Goal: Information Seeking & Learning: Learn about a topic

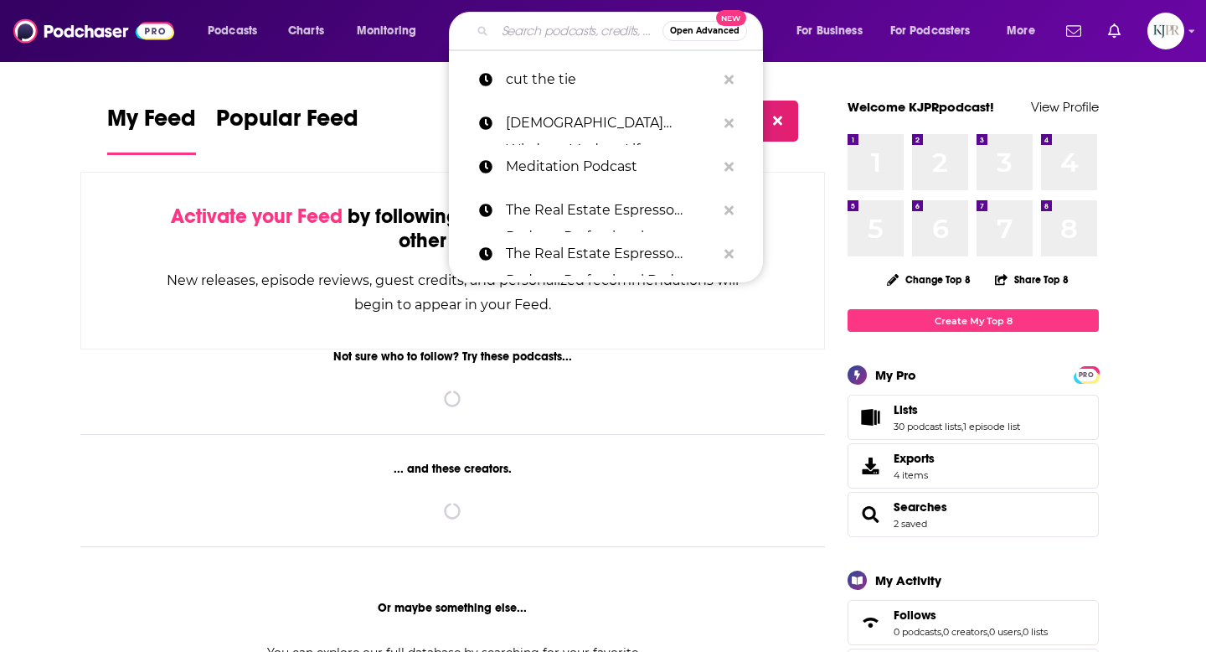
click at [523, 25] on input "Search podcasts, credits, & more..." at bounding box center [579, 31] width 168 height 27
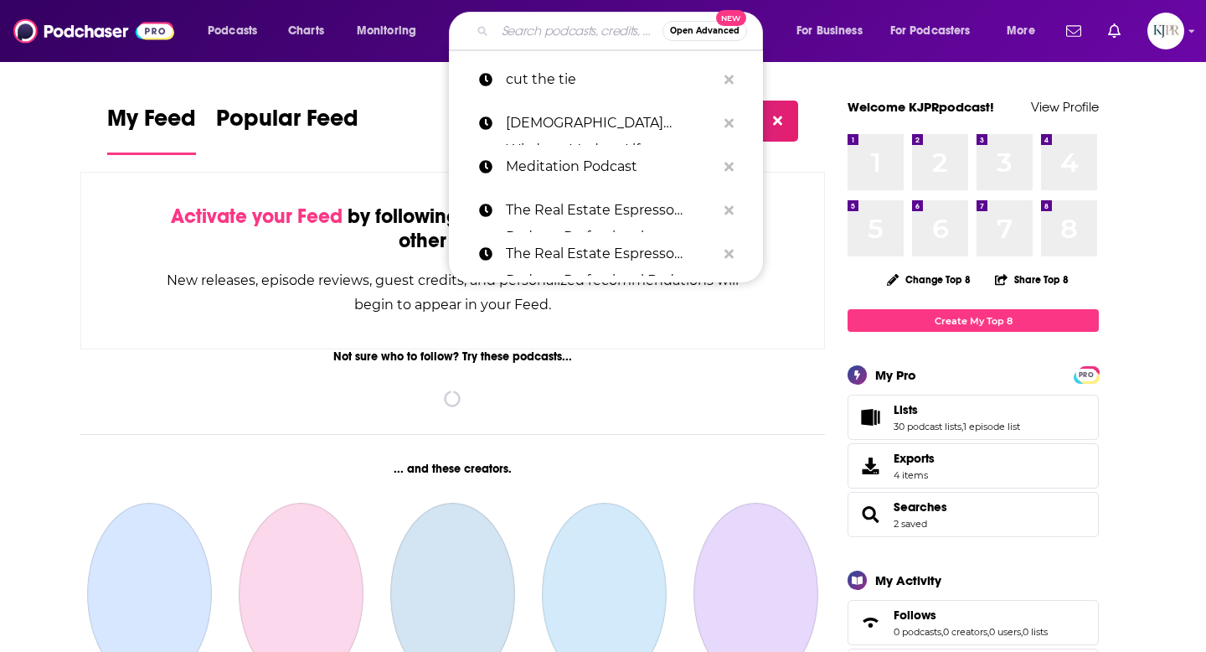
paste input "Heal Yourself. Change Your Life™"
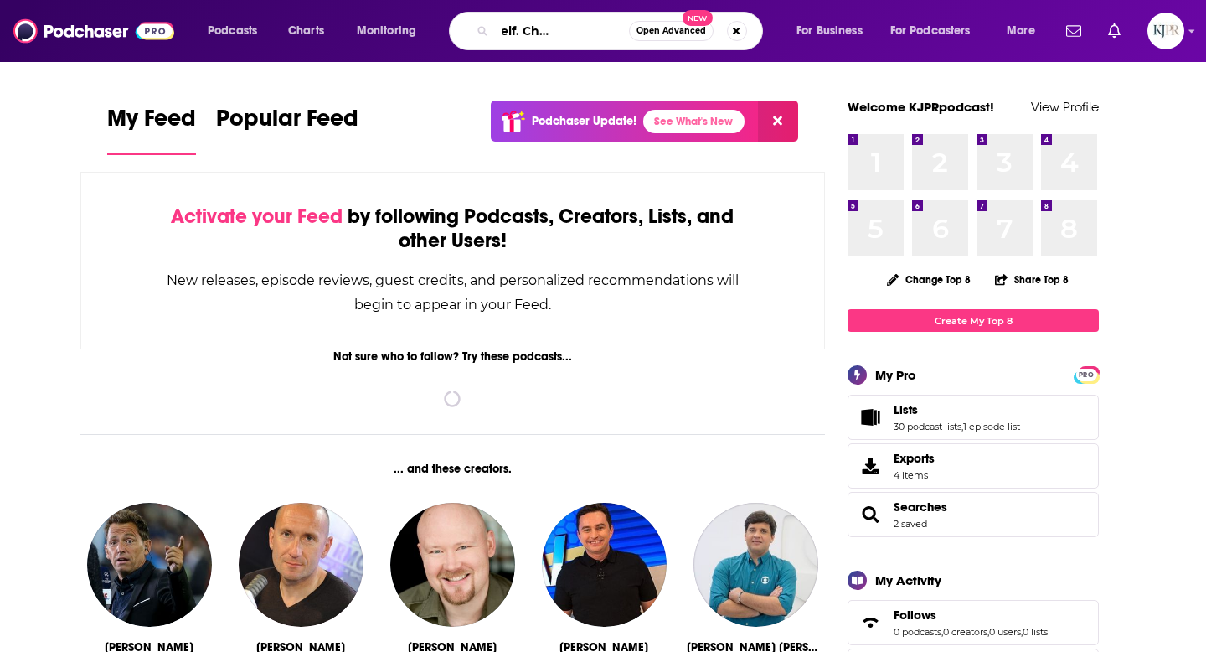
scroll to position [0, 72]
type input "Heal Yourself. Change Your Life"
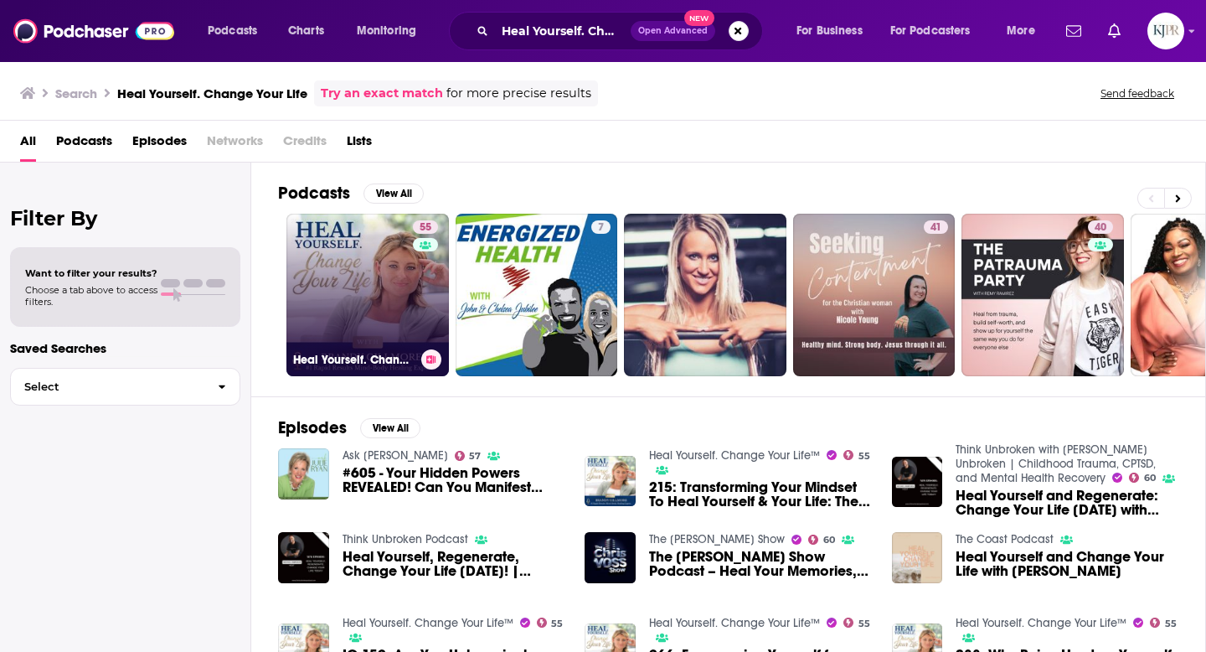
click at [315, 295] on link "55 Heal Yourself. Change Your Life™" at bounding box center [367, 295] width 163 height 163
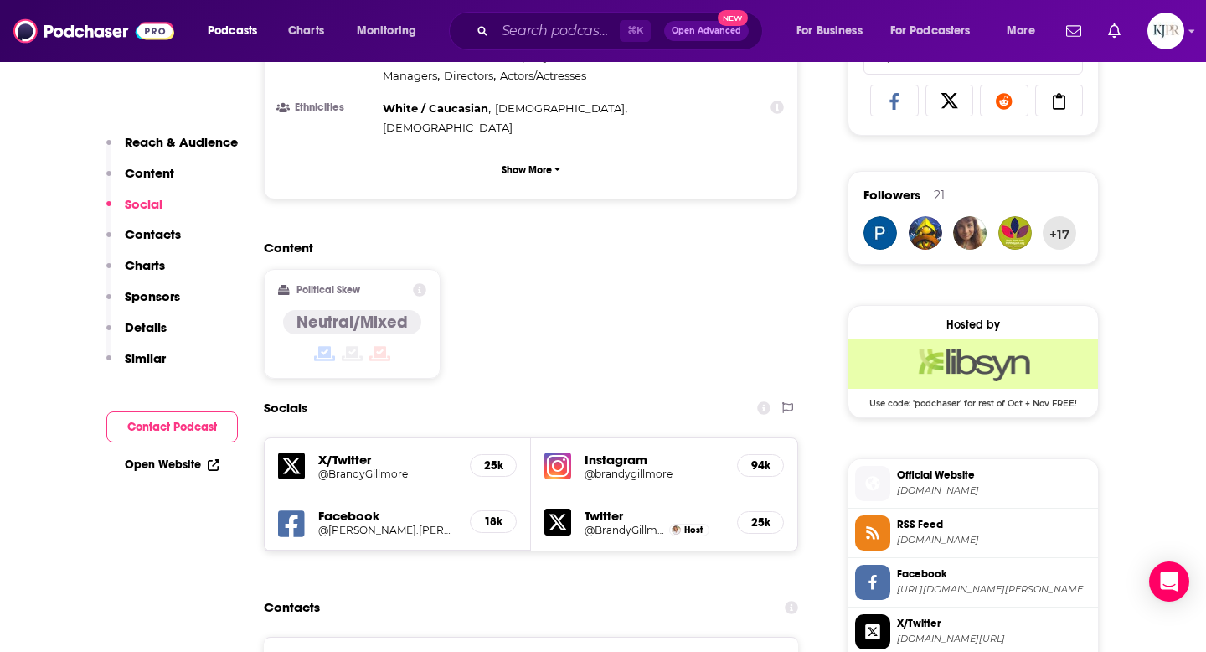
scroll to position [1283, 0]
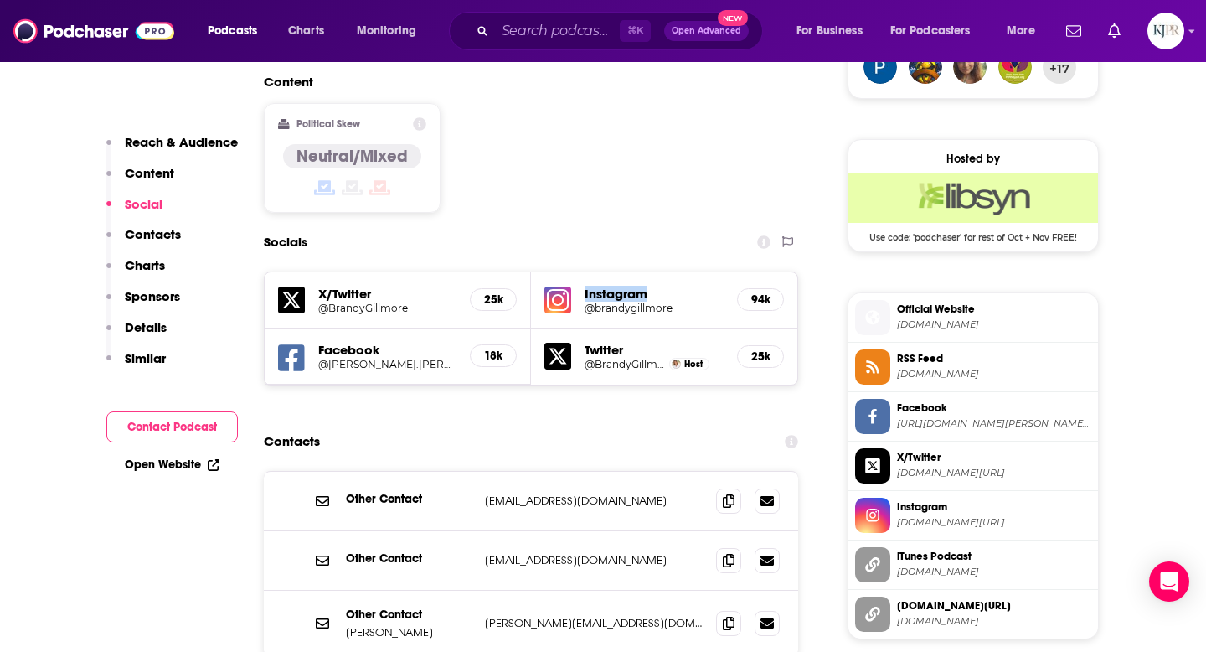
copy h5 "Instagram"
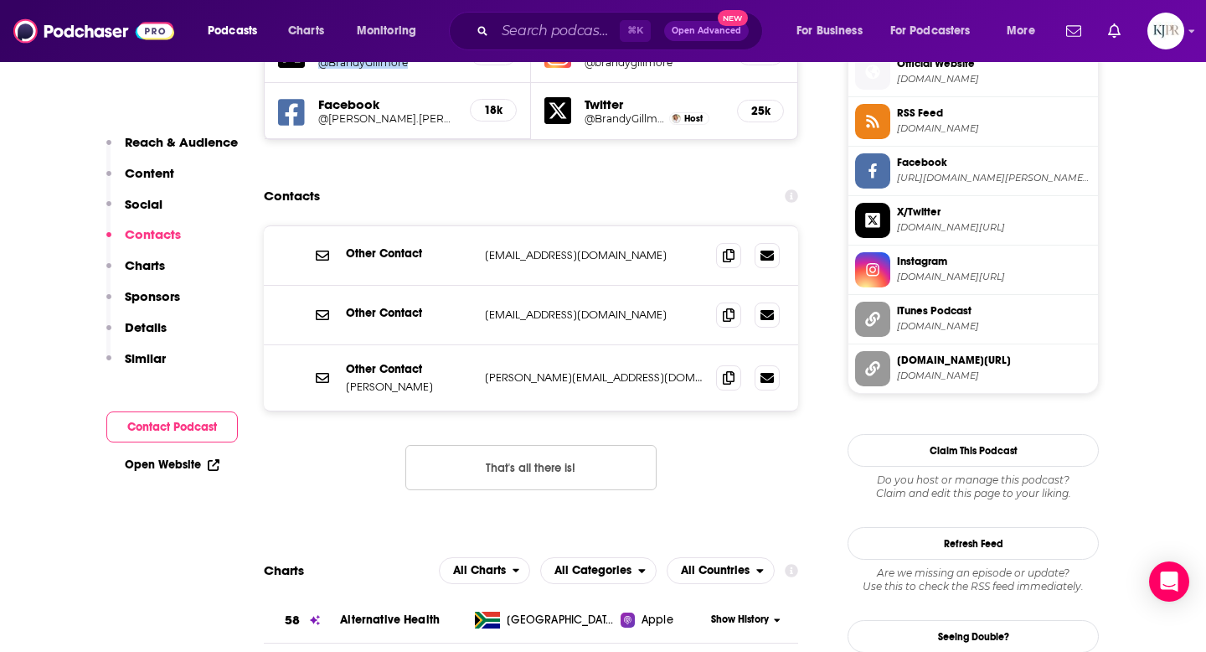
scroll to position [1512, 0]
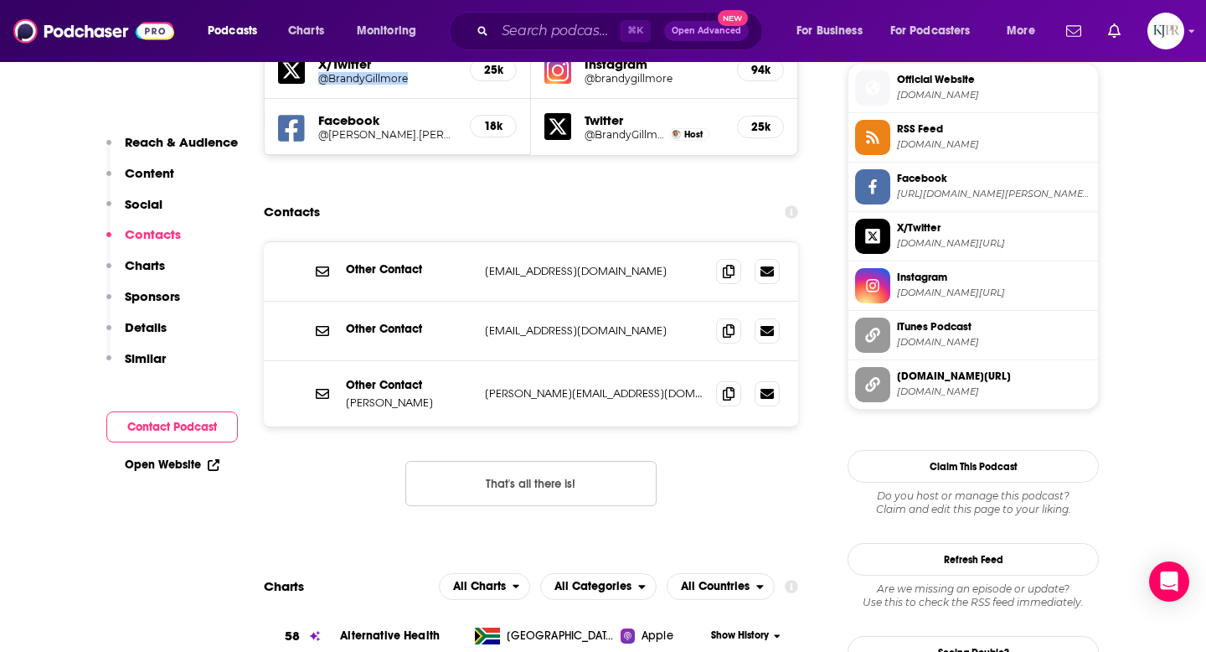
click at [903, 377] on span "brandygillmore.com/podcast/" at bounding box center [994, 376] width 194 height 15
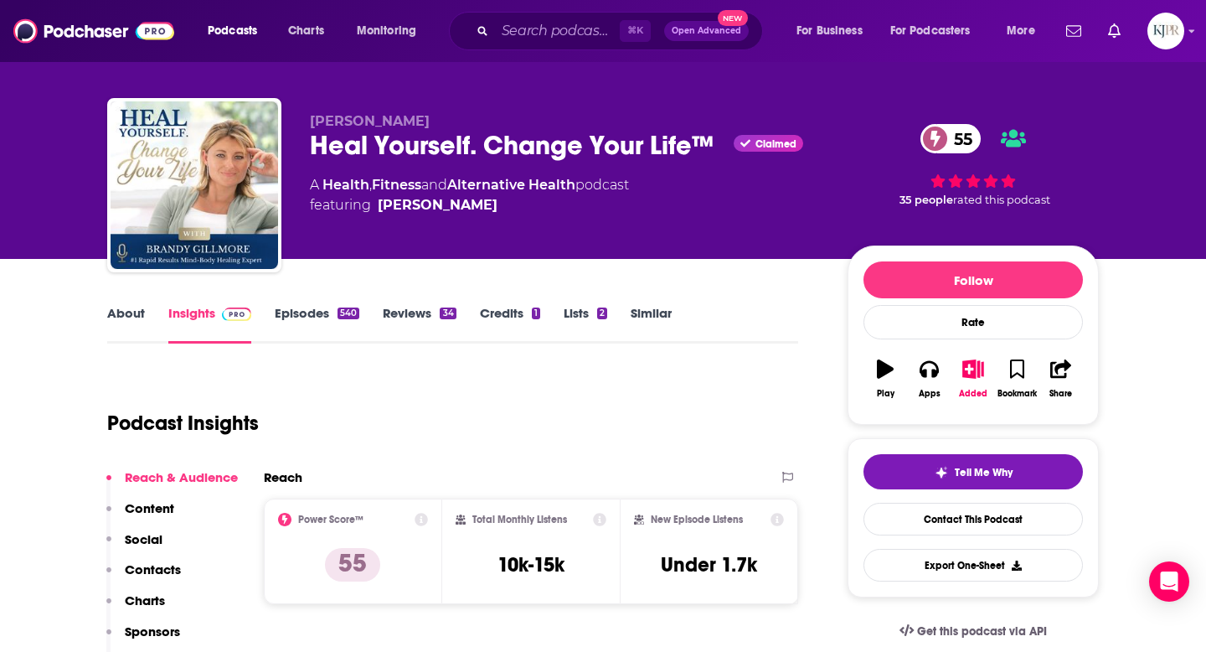
scroll to position [13, 0]
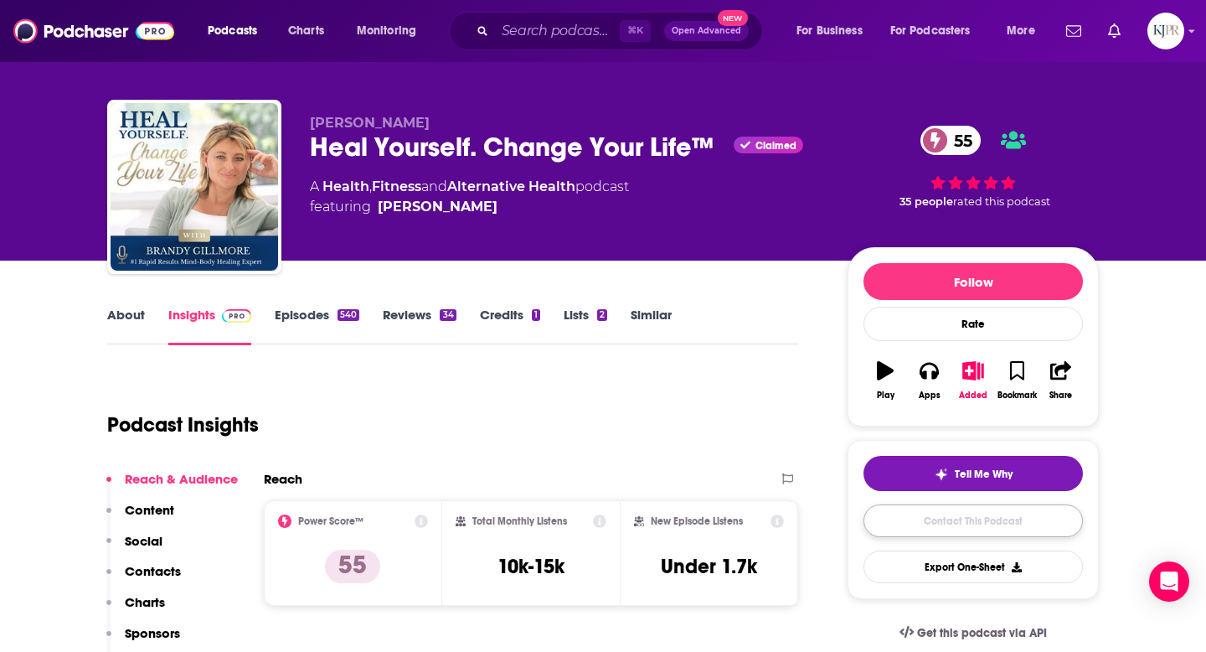
click at [965, 526] on link "Contact This Podcast" at bounding box center [973, 520] width 219 height 33
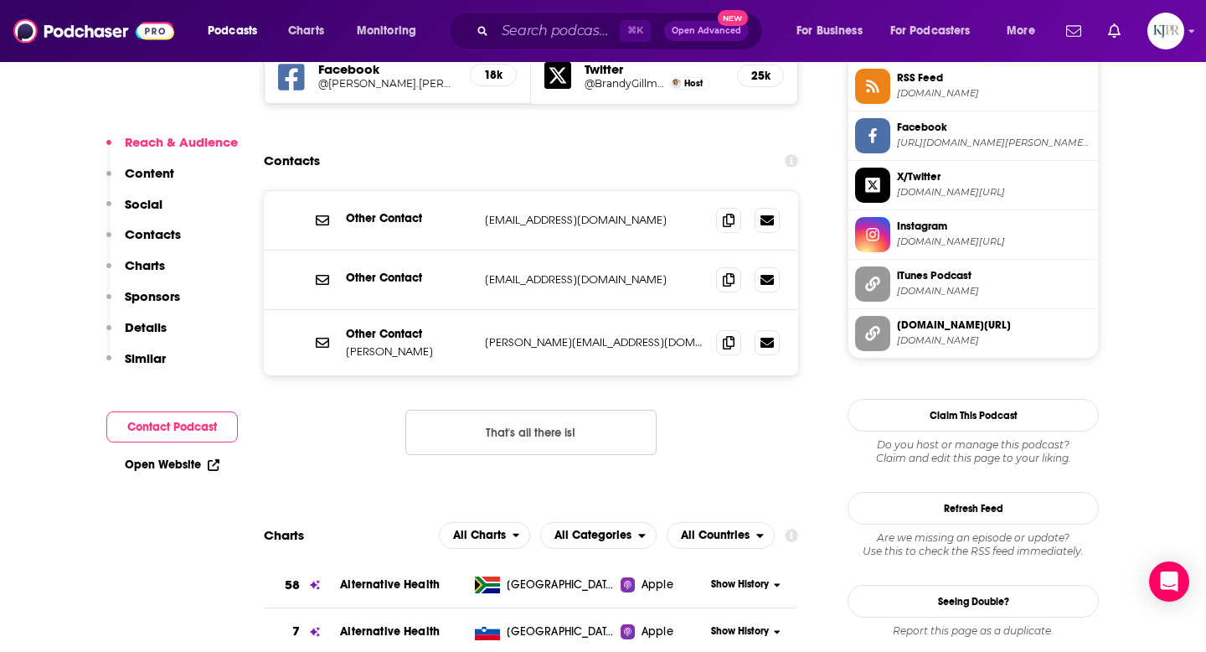
scroll to position [1556, 0]
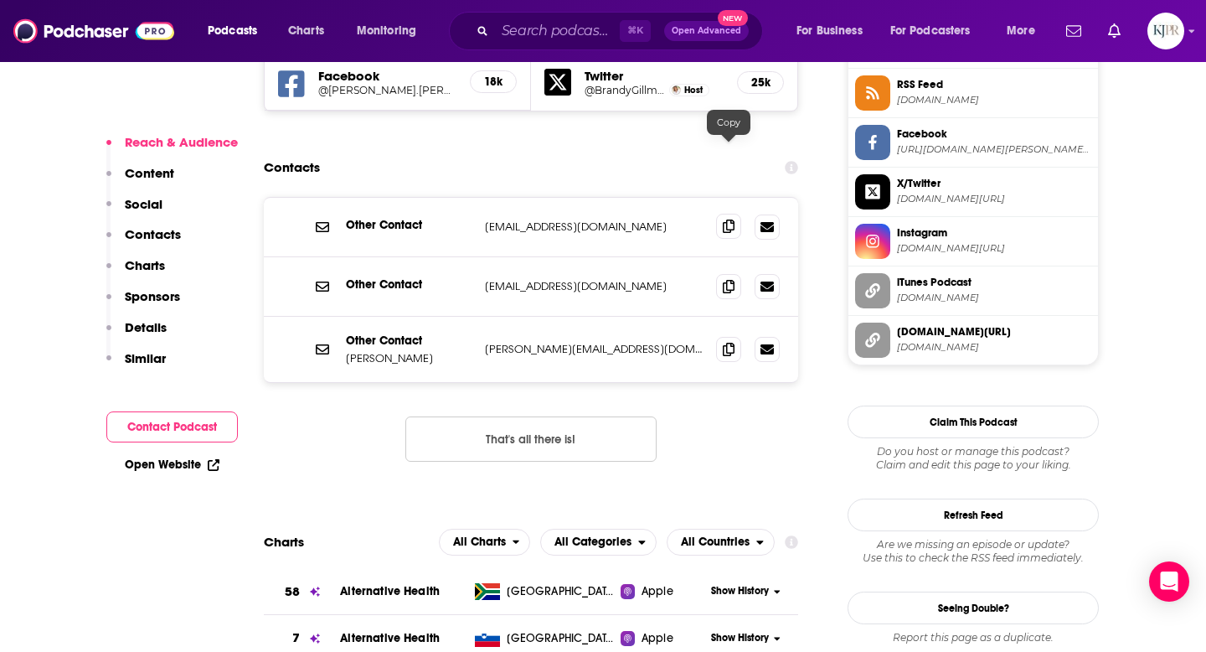
click at [731, 219] on icon at bounding box center [729, 225] width 12 height 13
click at [727, 279] on icon at bounding box center [729, 285] width 12 height 13
click at [727, 342] on icon at bounding box center [729, 348] width 12 height 13
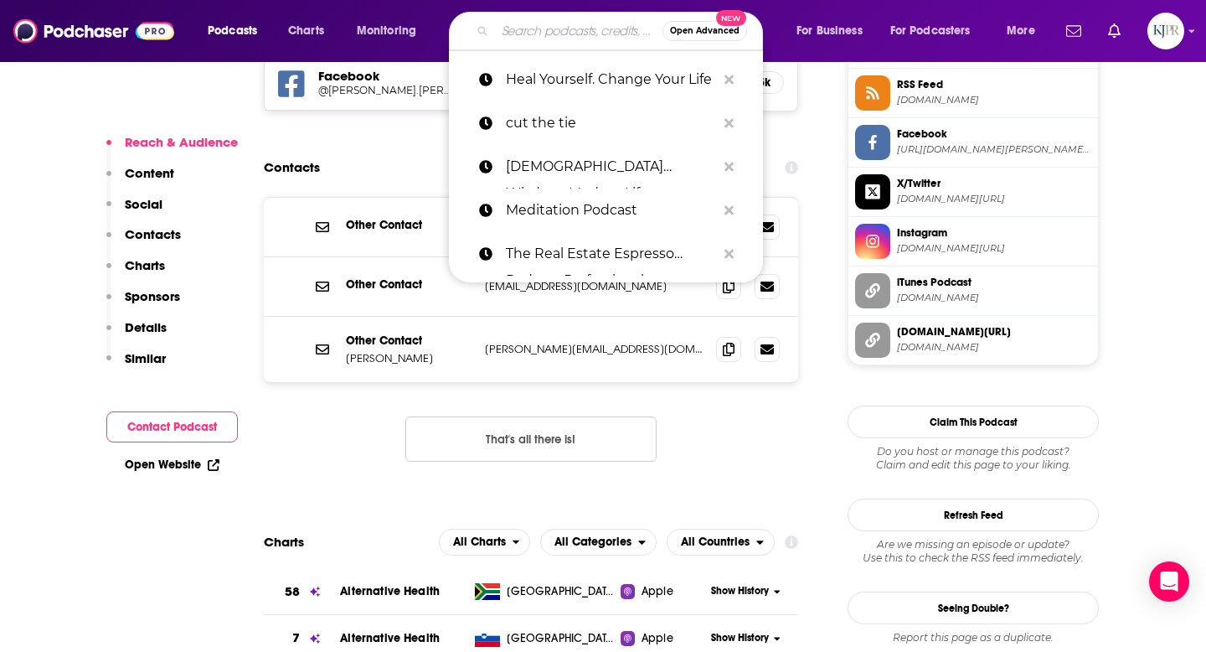
click at [570, 33] on input "Search podcasts, credits, & more..." at bounding box center [579, 31] width 168 height 27
paste input "Bioenergetic Beats with Heather Gray"
type input "Bioenergetic Beats with Heather Gray"
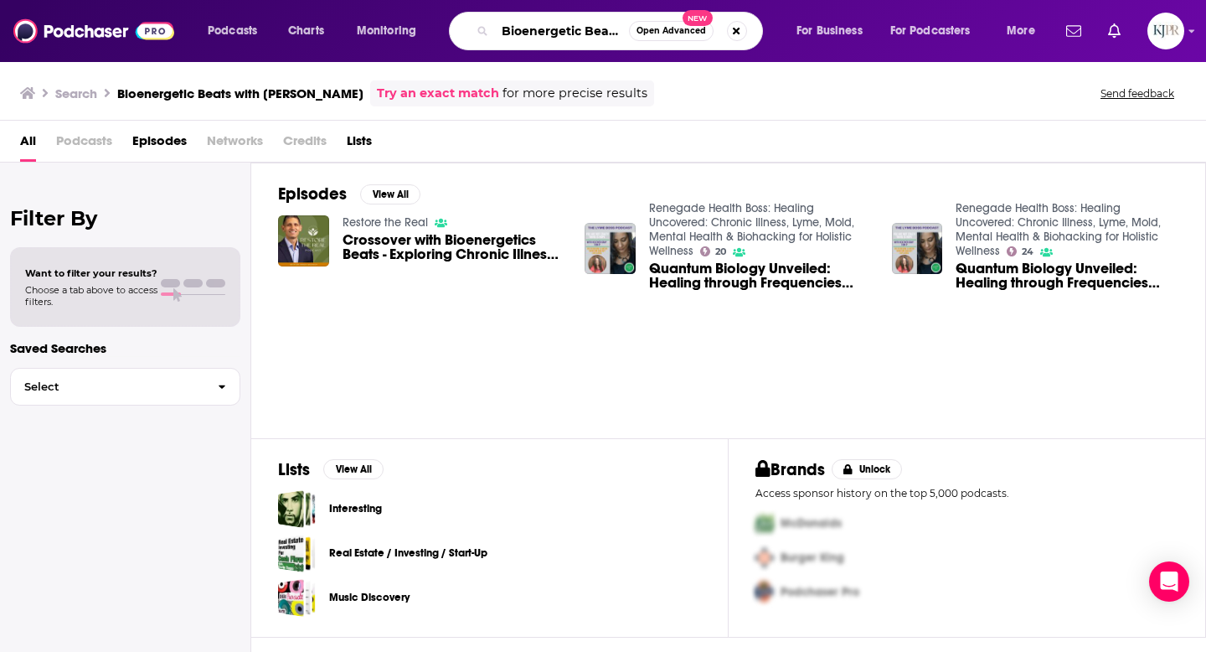
click at [528, 34] on input "Bioenergetic Beats with Heather Gray" at bounding box center [562, 31] width 134 height 27
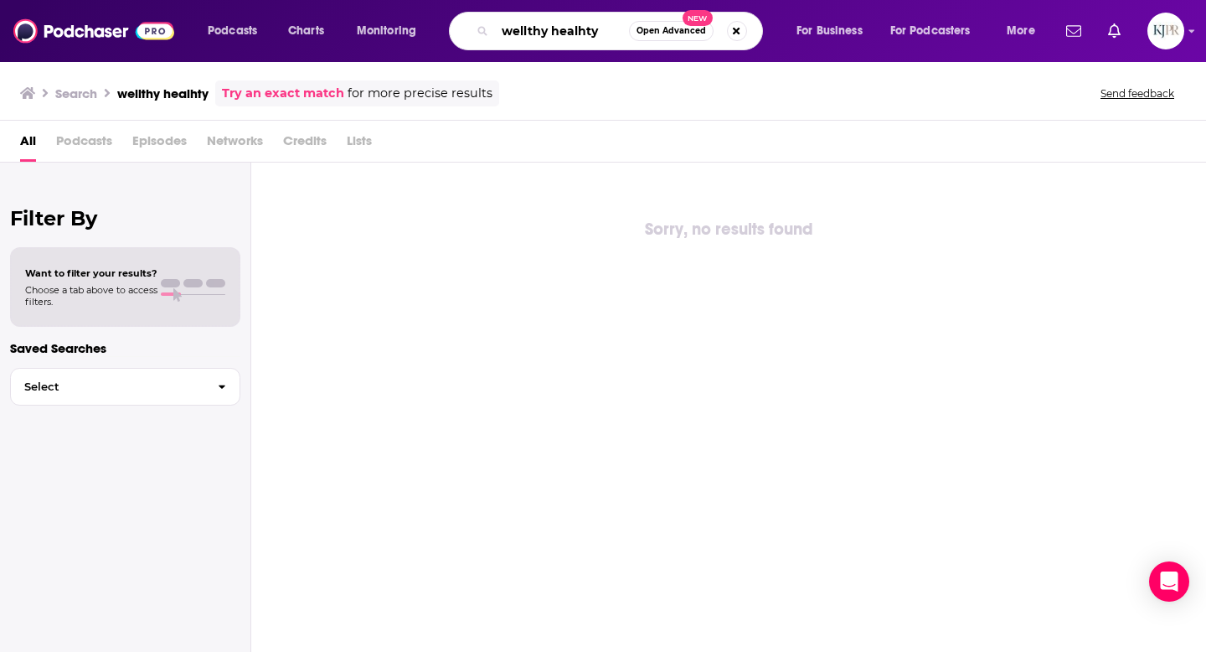
click at [575, 35] on input "wellthy healhty" at bounding box center [562, 31] width 134 height 27
type input "wellthy healthy"
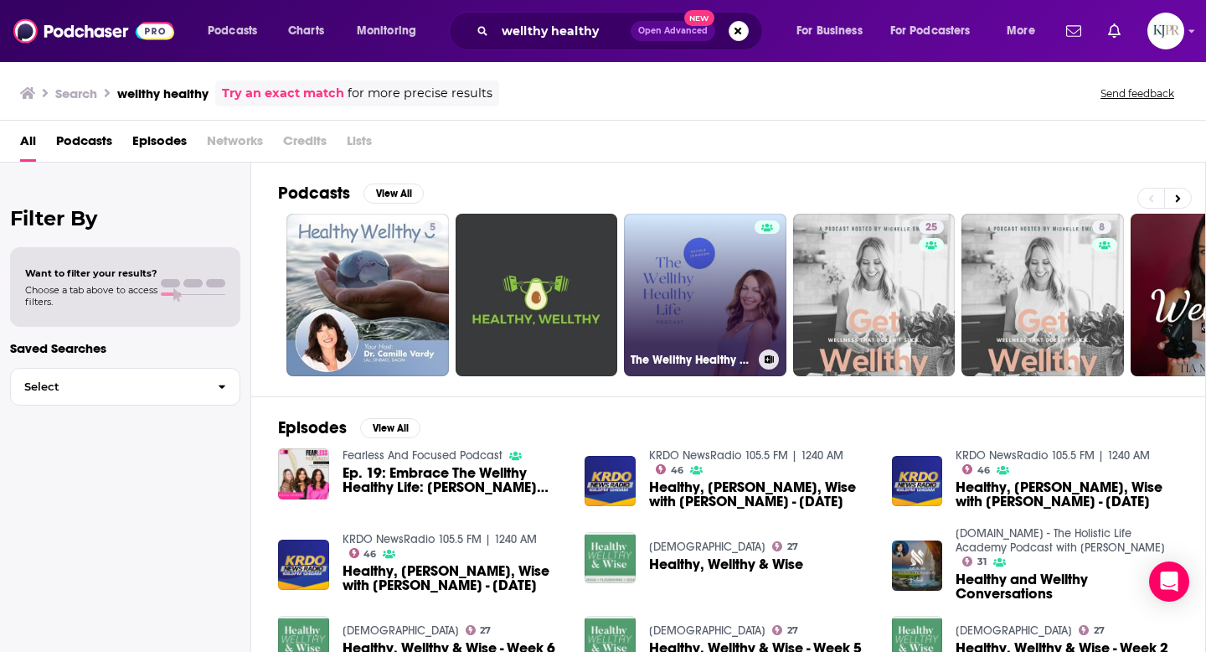
click at [659, 288] on link "The Wellthy Healthy Life Podcast" at bounding box center [705, 295] width 163 height 163
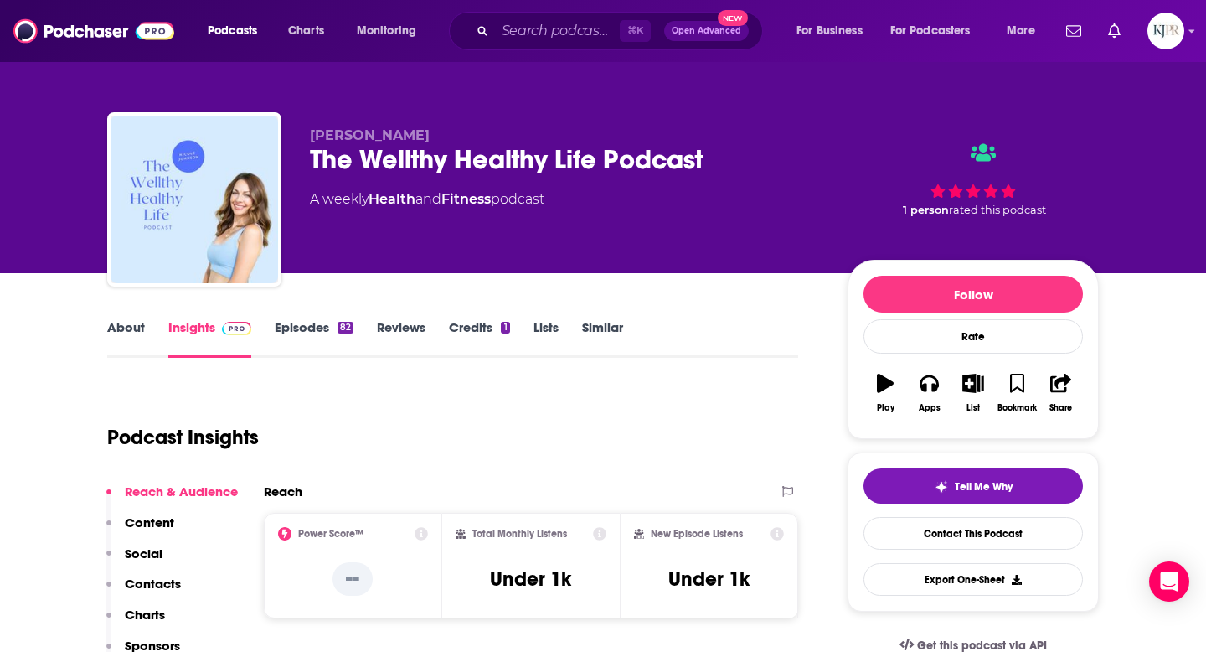
scroll to position [160, 0]
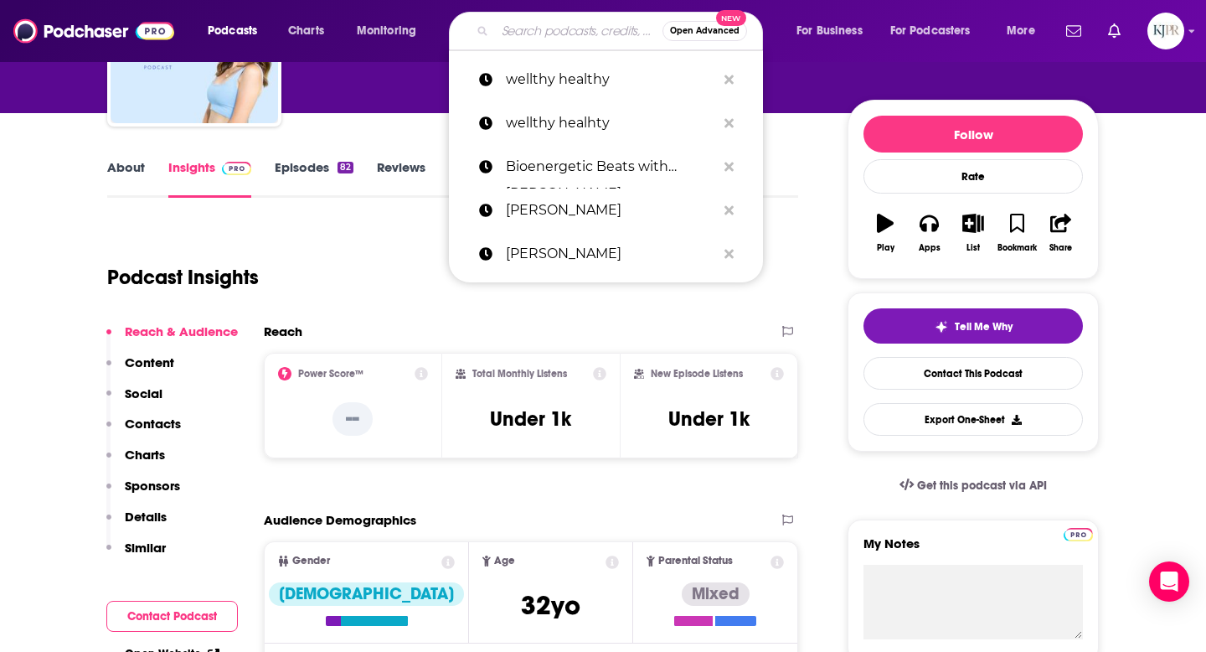
click at [526, 36] on input "Search podcasts, credits, & more..." at bounding box center [579, 31] width 168 height 27
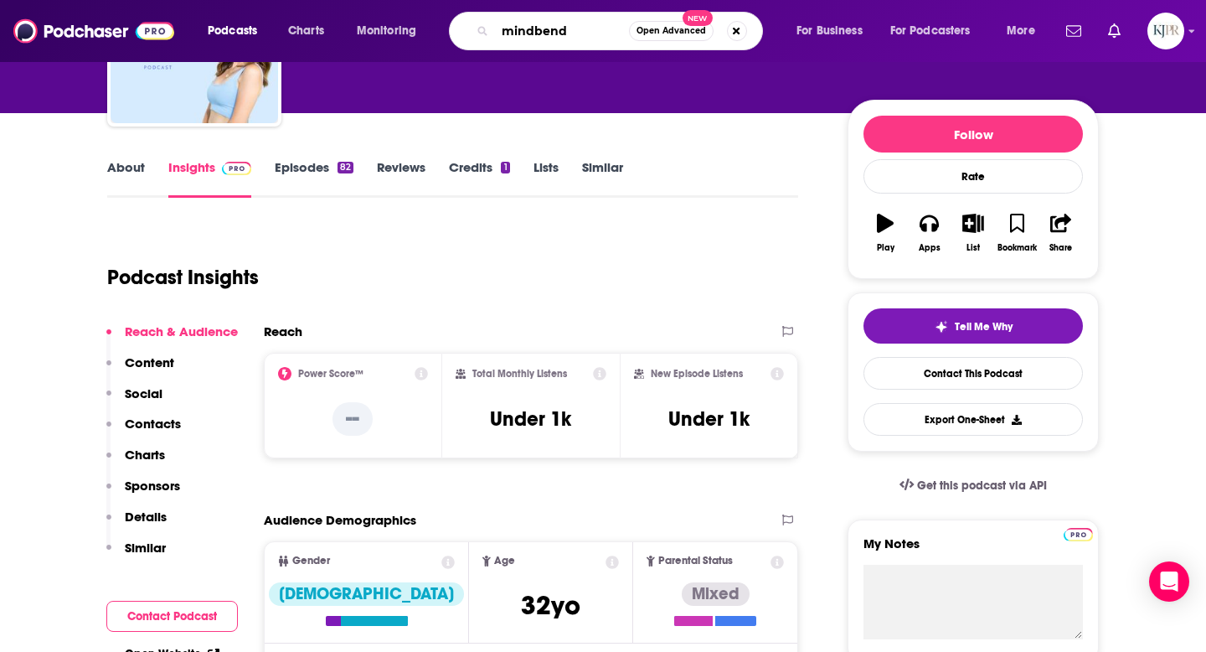
type input "mindbend"
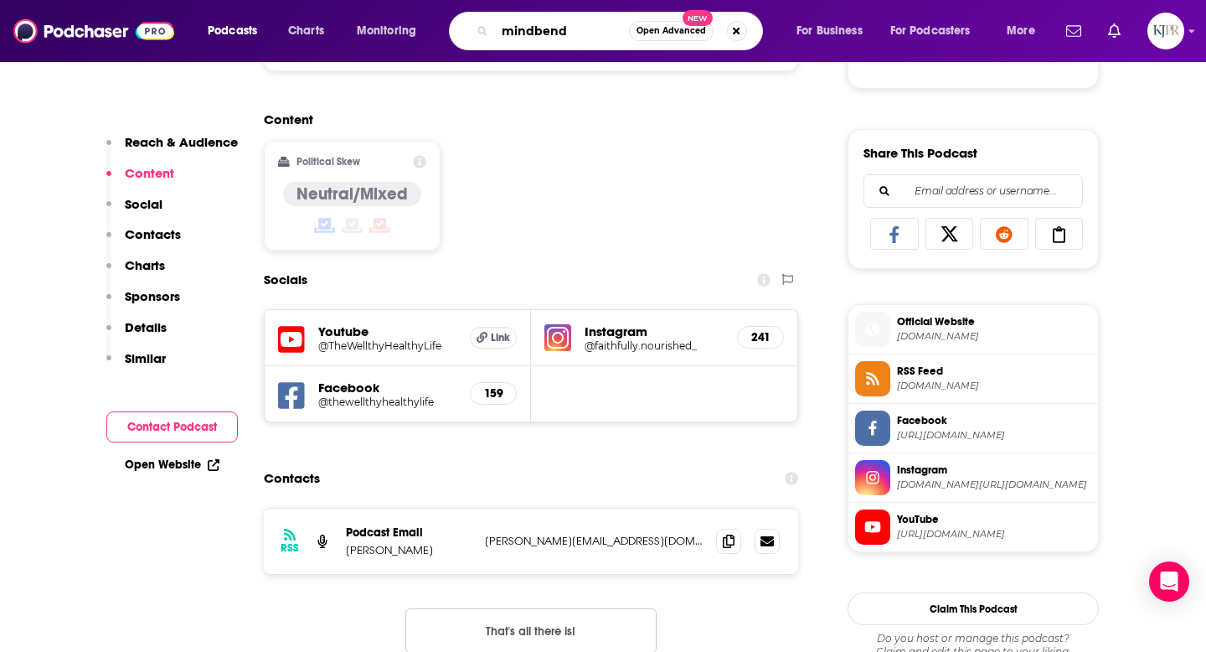
scroll to position [829, 0]
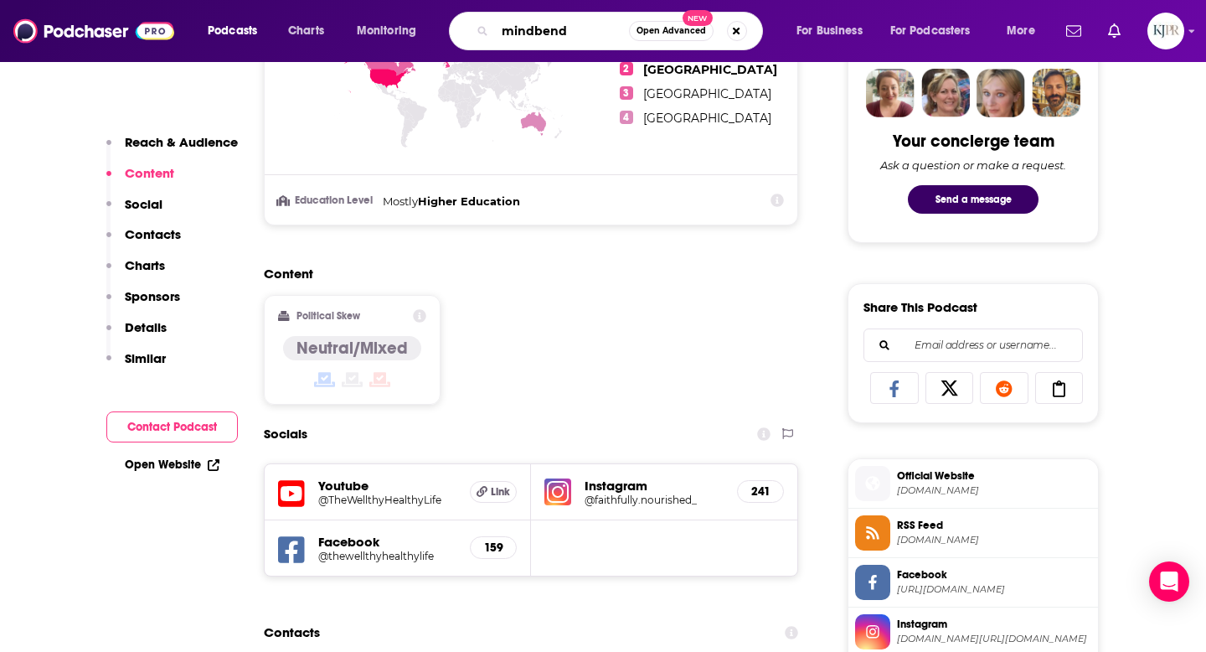
click at [595, 32] on input "mindbend" at bounding box center [562, 31] width 134 height 27
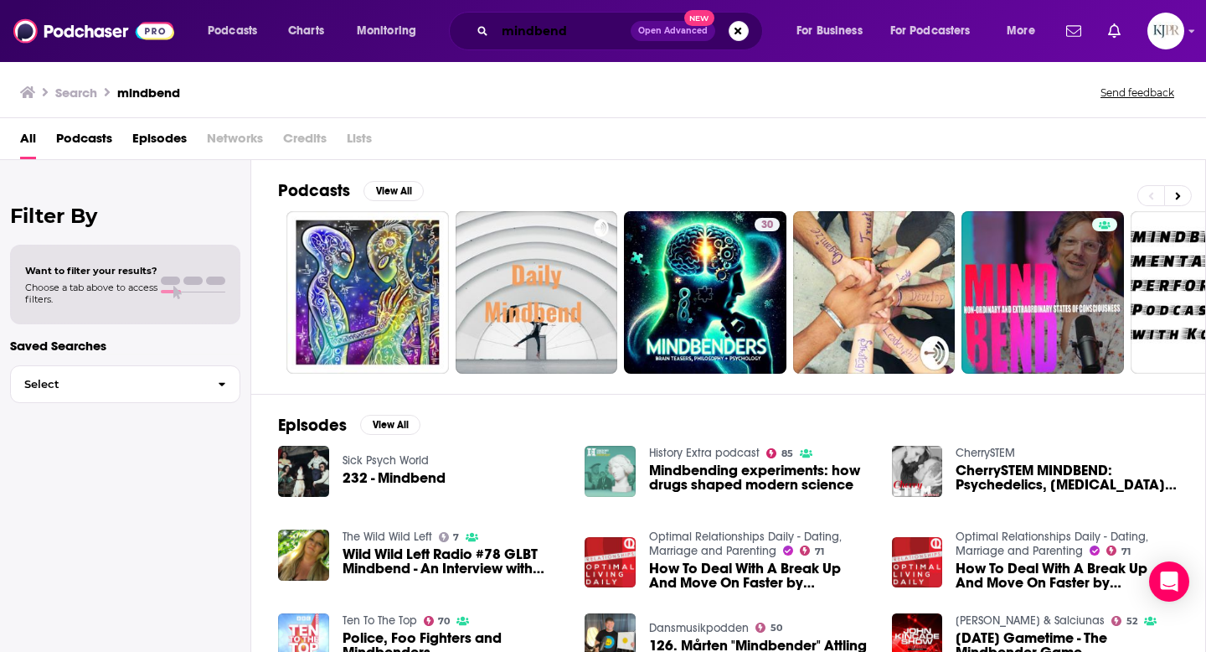
click at [583, 39] on input "mindbend" at bounding box center [563, 31] width 136 height 27
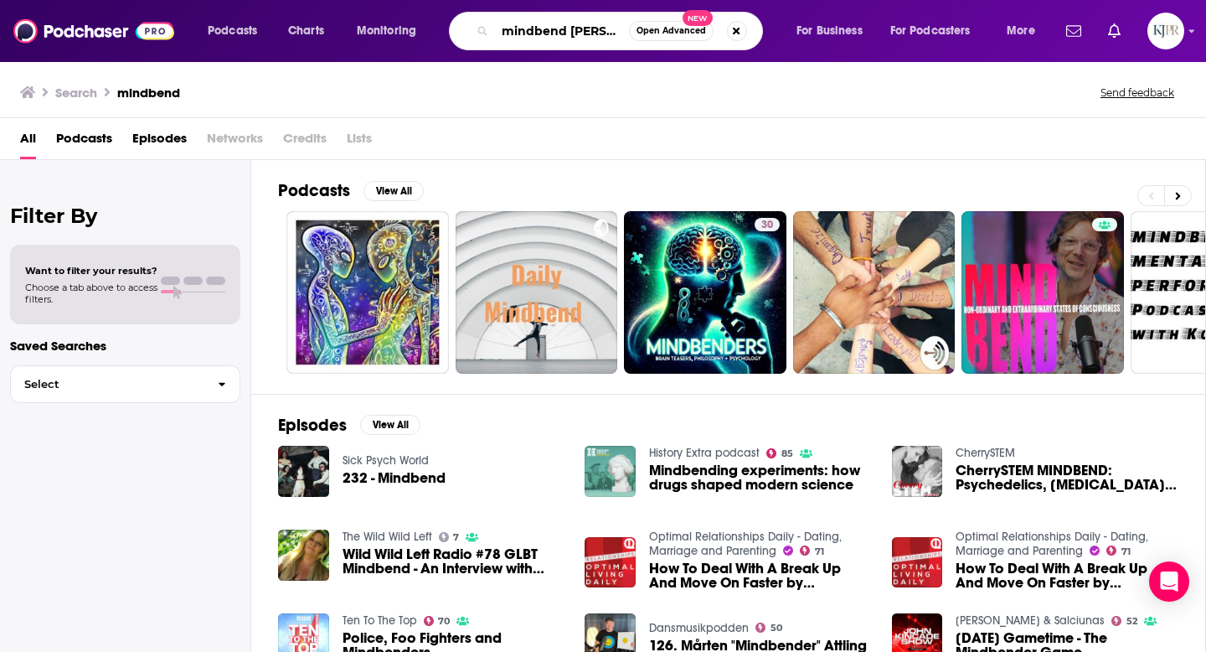
scroll to position [0, 4]
type input "mindbend matthew"
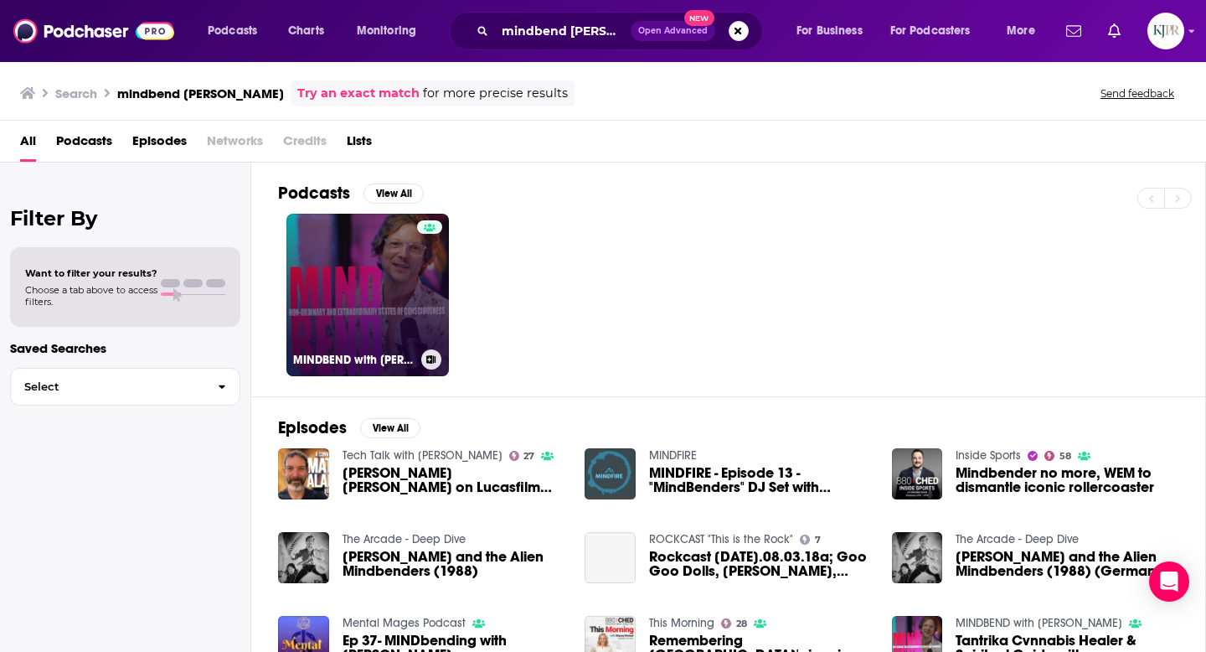
click at [365, 293] on link "MINDBEND with Matthew Dunehoo" at bounding box center [367, 295] width 163 height 163
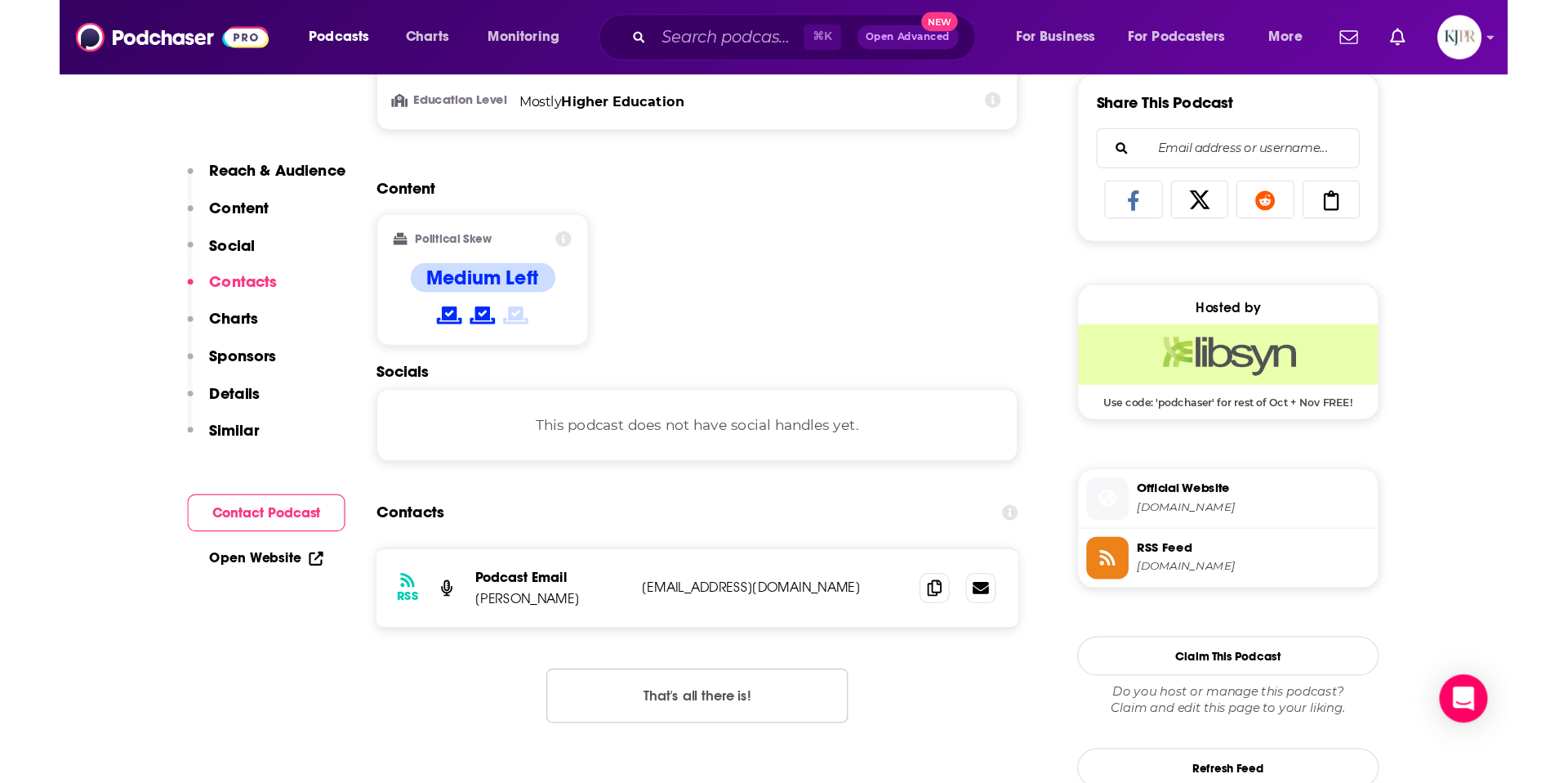
scroll to position [1014, 0]
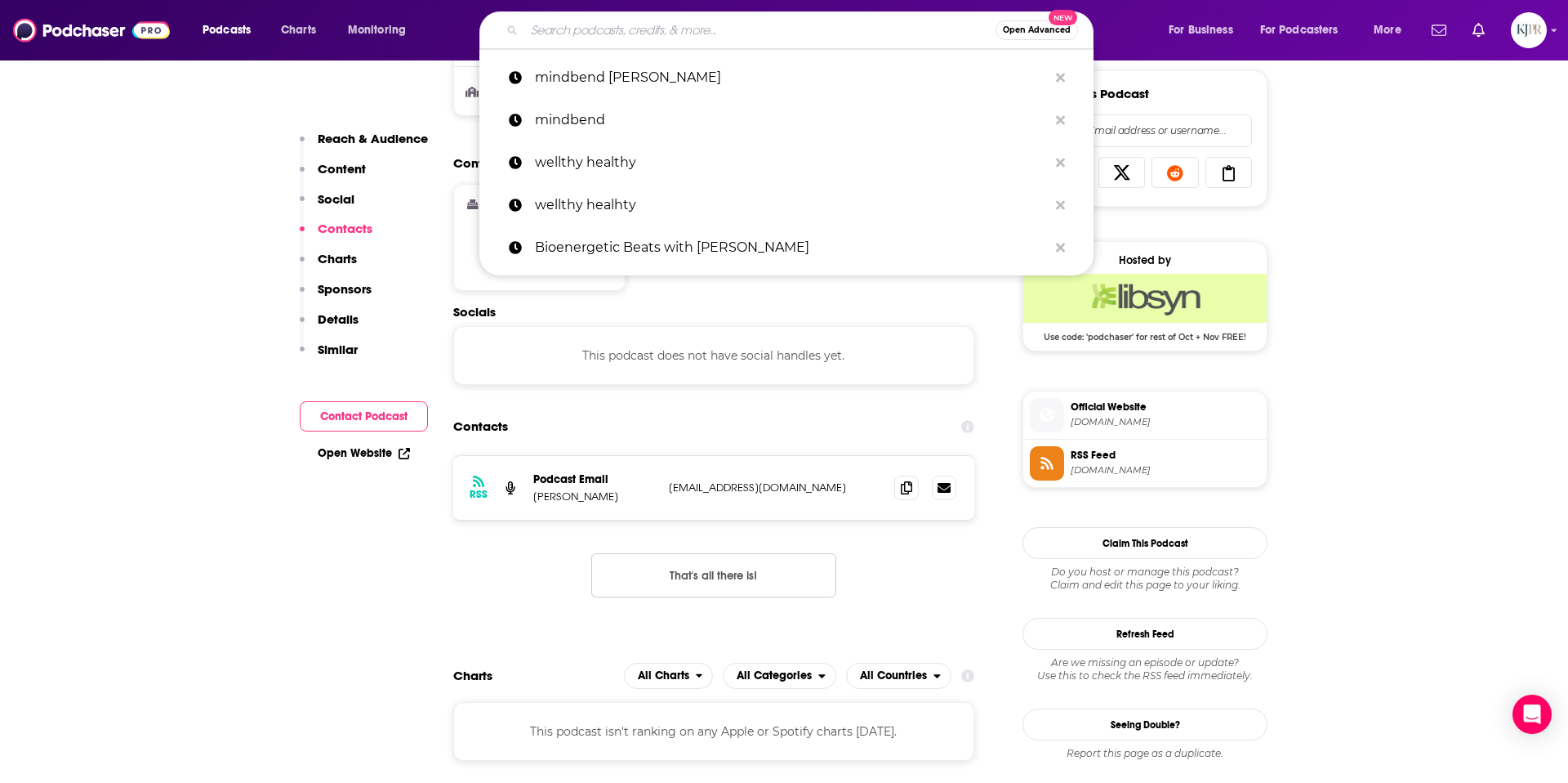
click at [551, 32] on input "Search podcasts, credits, & more..." at bounding box center [760, 30] width 471 height 26
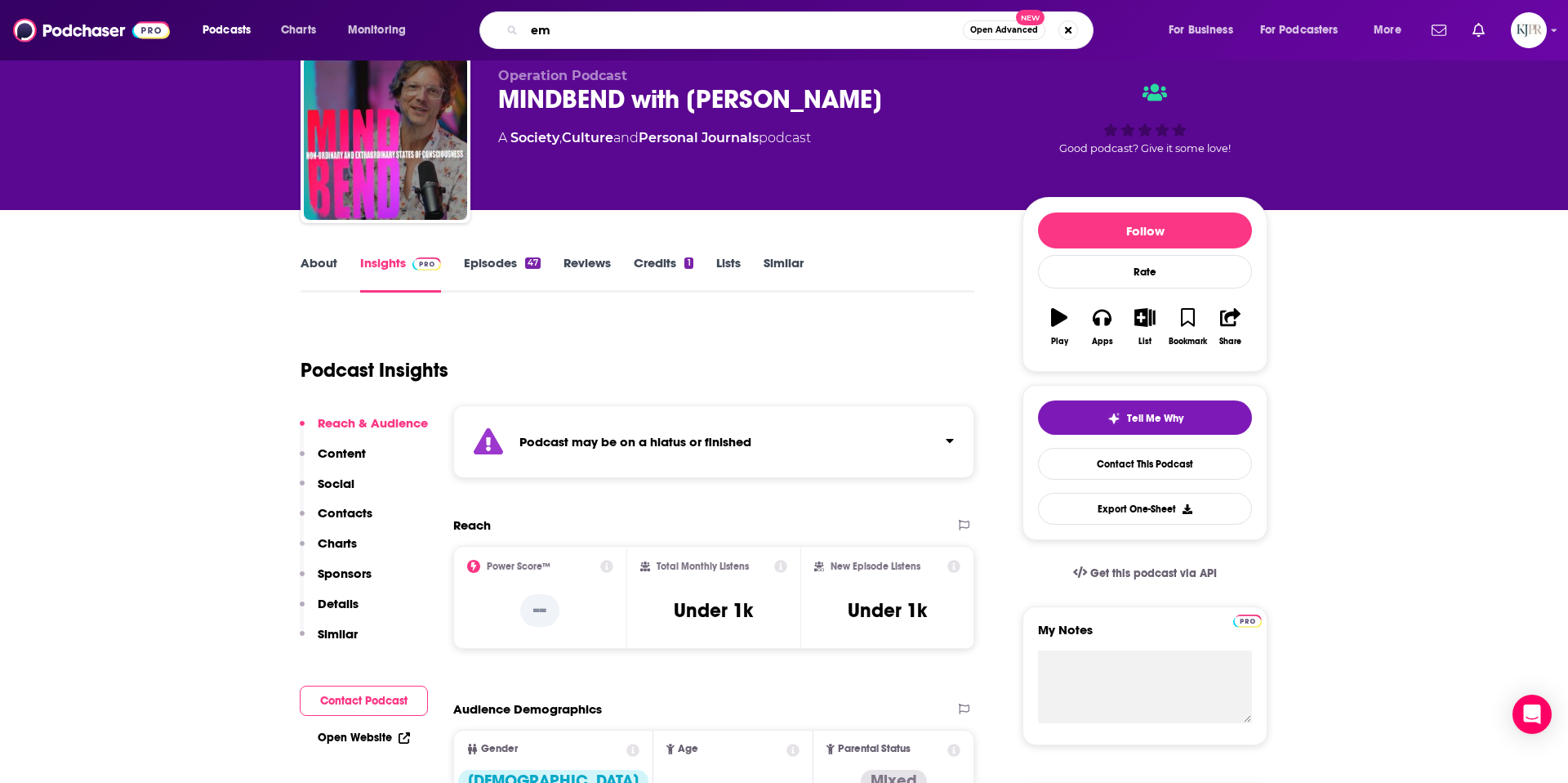
scroll to position [29, 0]
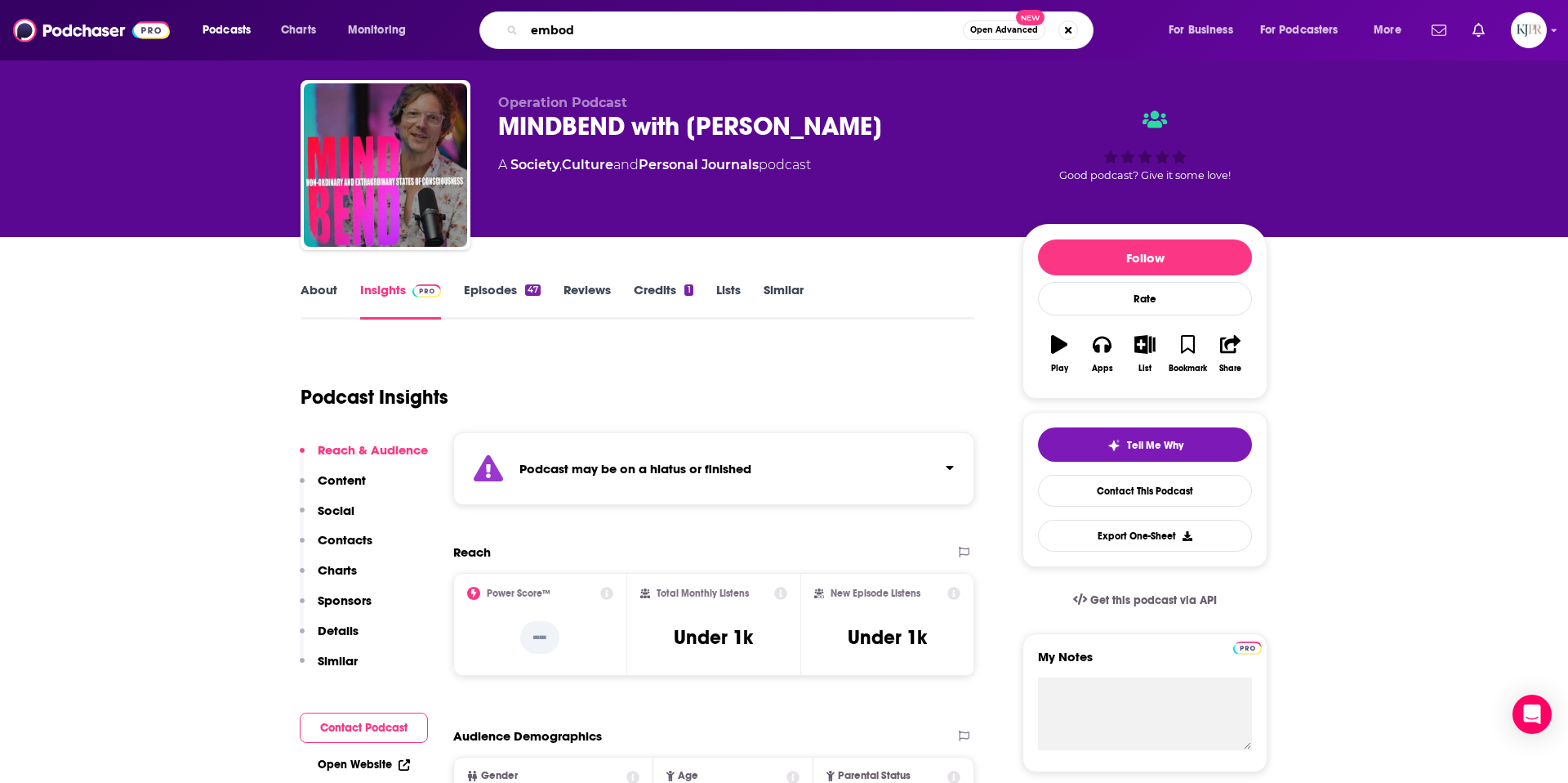
type input "embody"
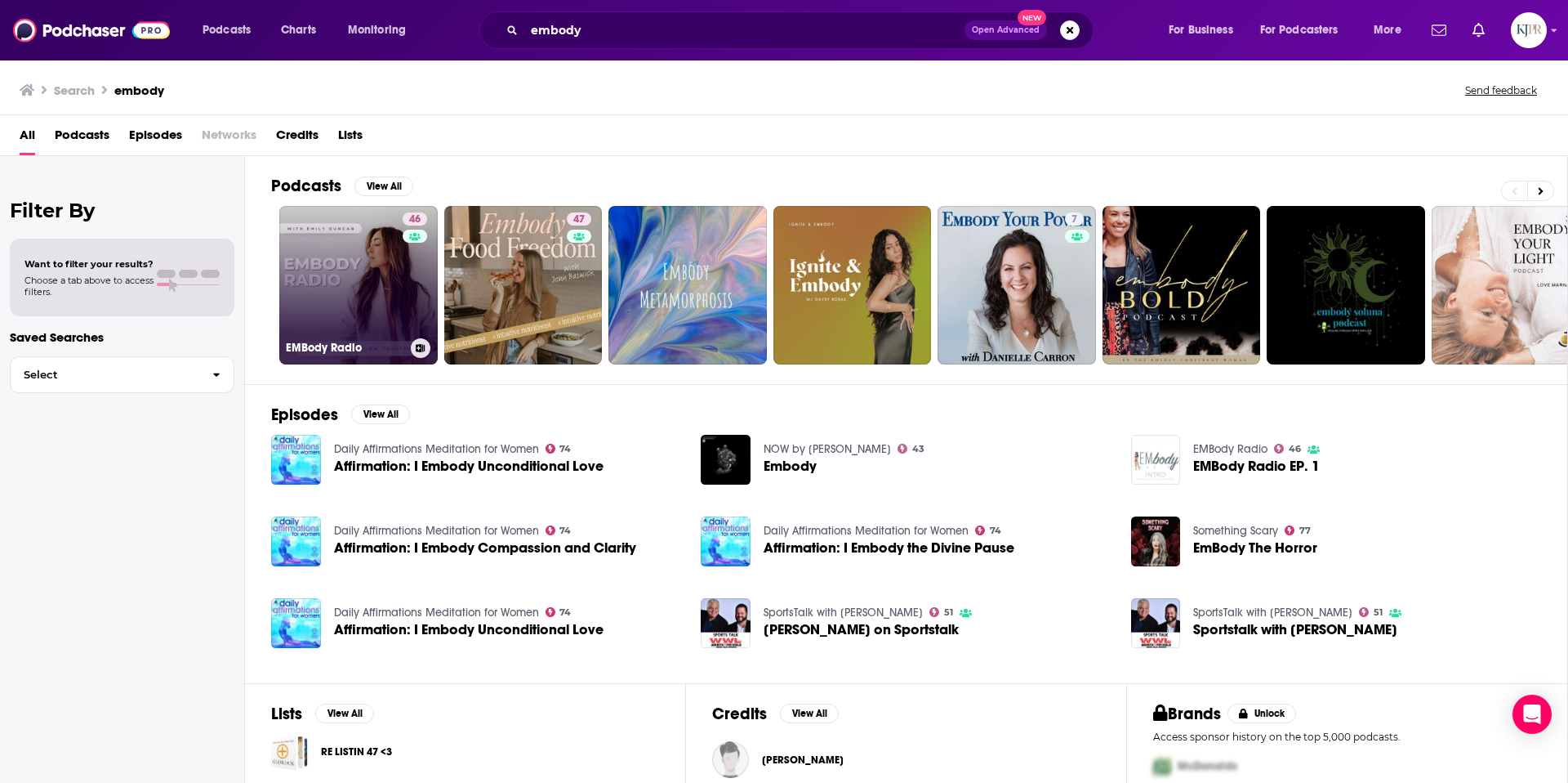
click at [379, 229] on link "46 EMBody Radio" at bounding box center [358, 285] width 159 height 159
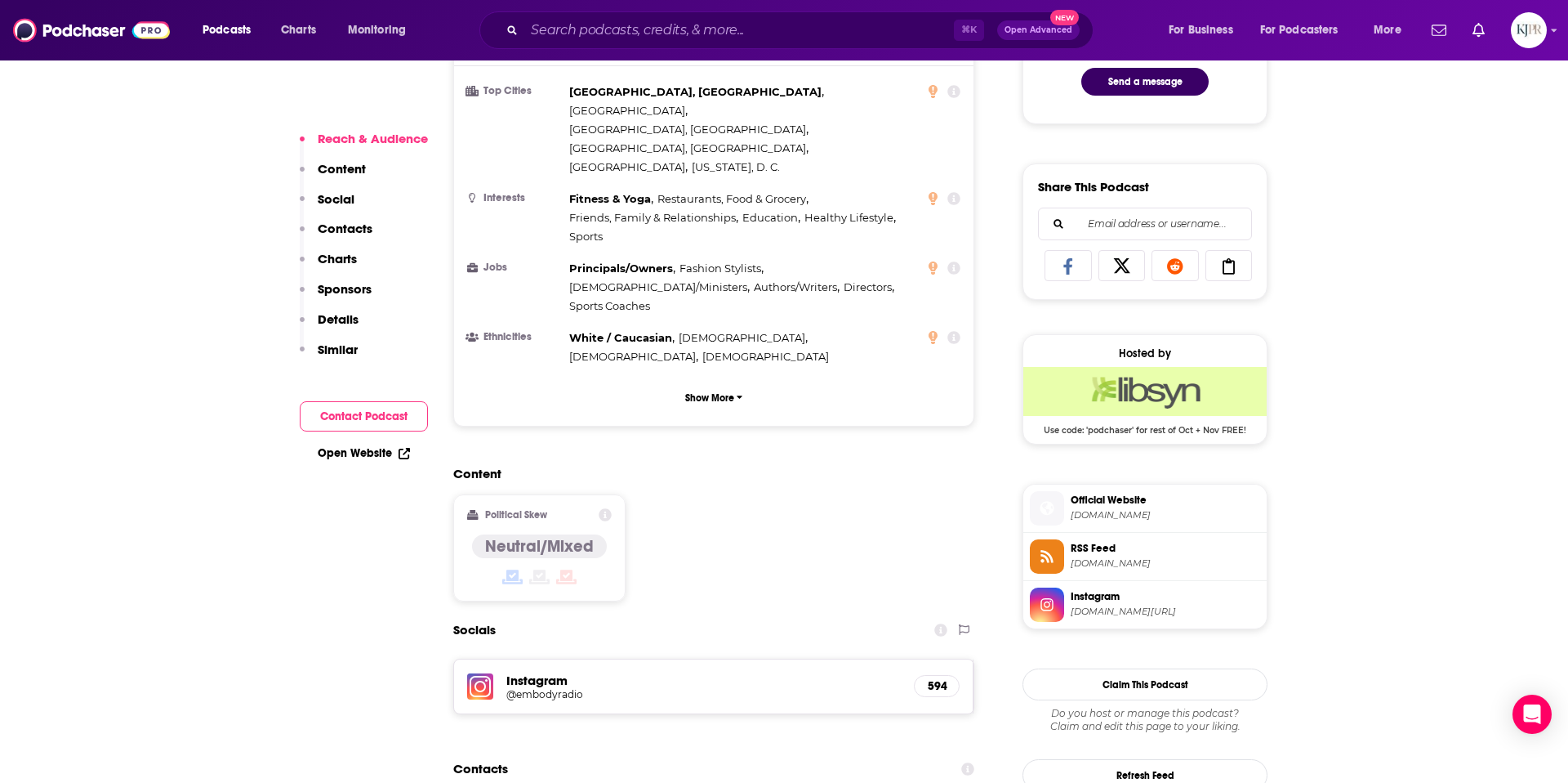
scroll to position [1047, 0]
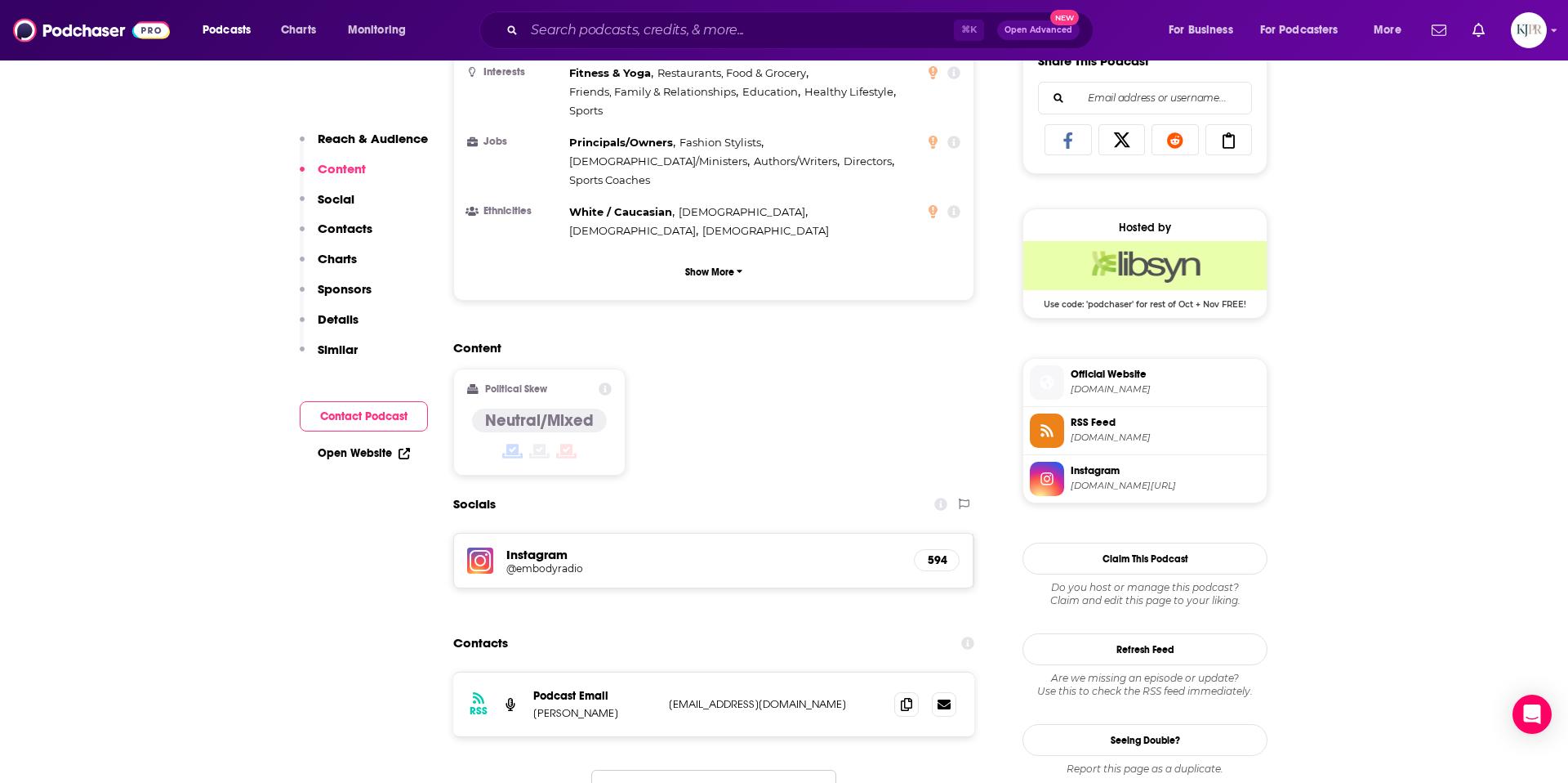
click at [536, 533] on div "Instagram @embodyradio 594" at bounding box center [714, 560] width 520 height 54
click at [536, 562] on h5 "@embodyradio" at bounding box center [637, 568] width 261 height 13
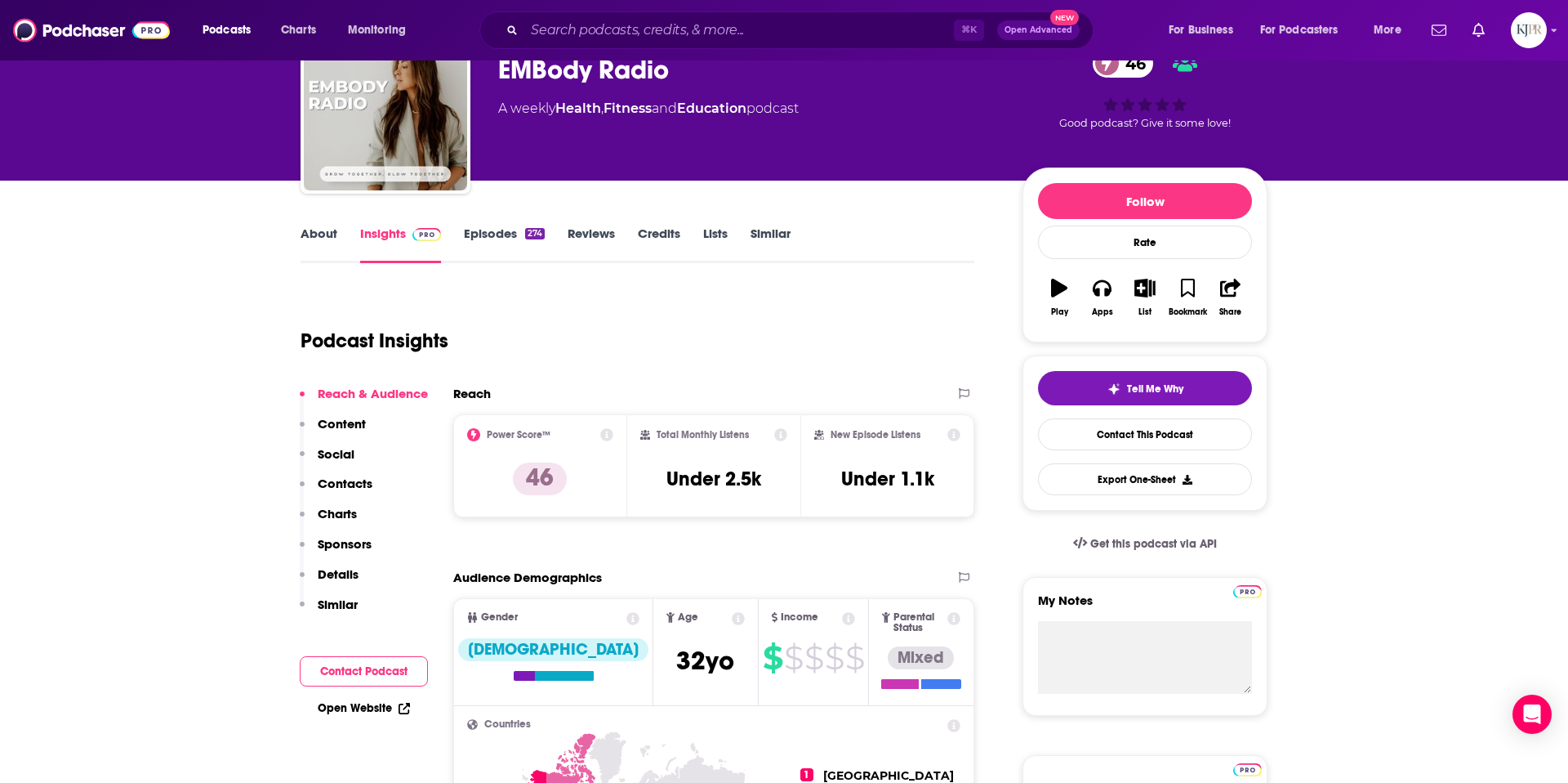
scroll to position [0, 0]
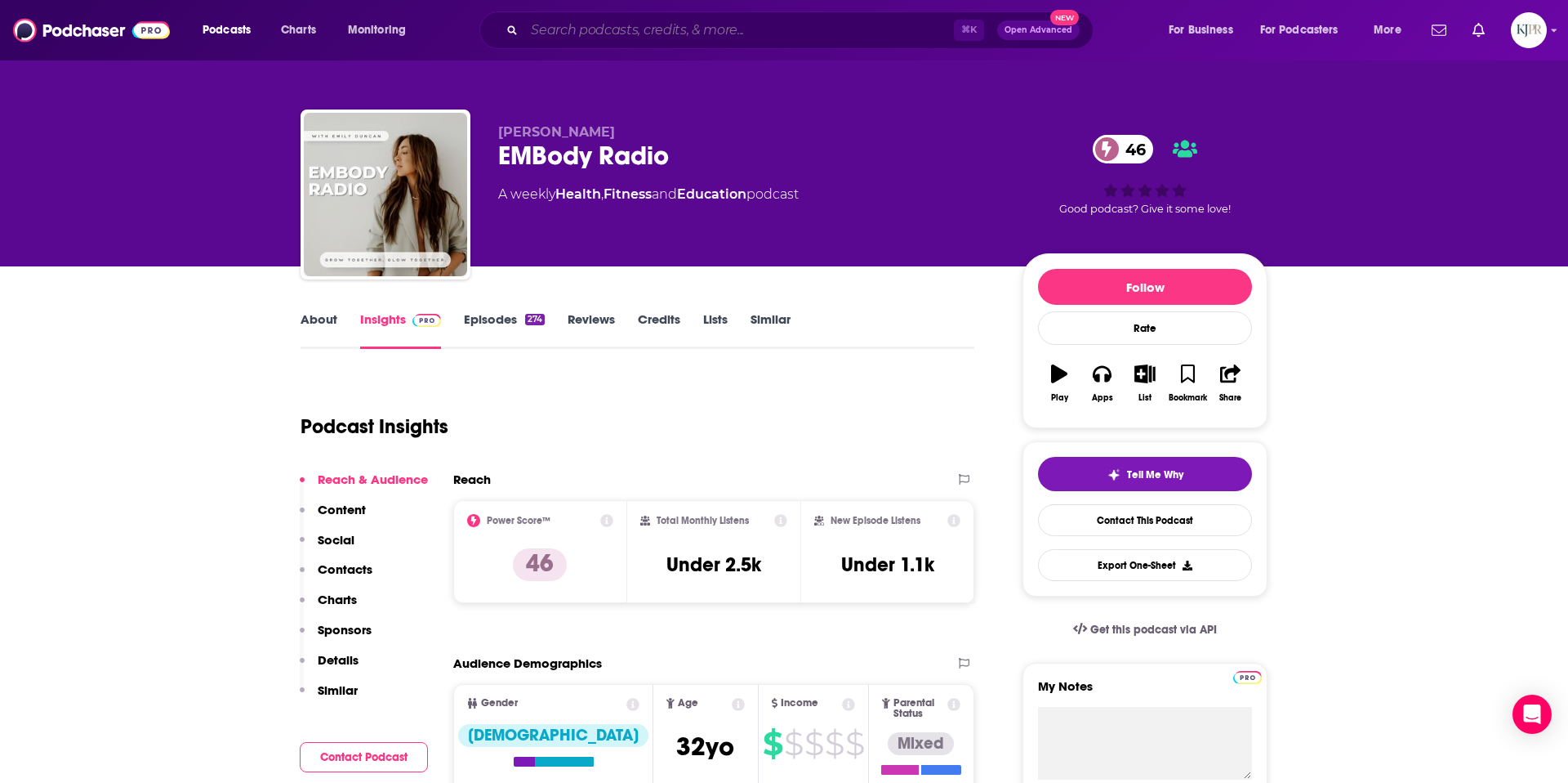
click at [579, 35] on input "Search podcasts, credits, & more..." at bounding box center [739, 30] width 430 height 26
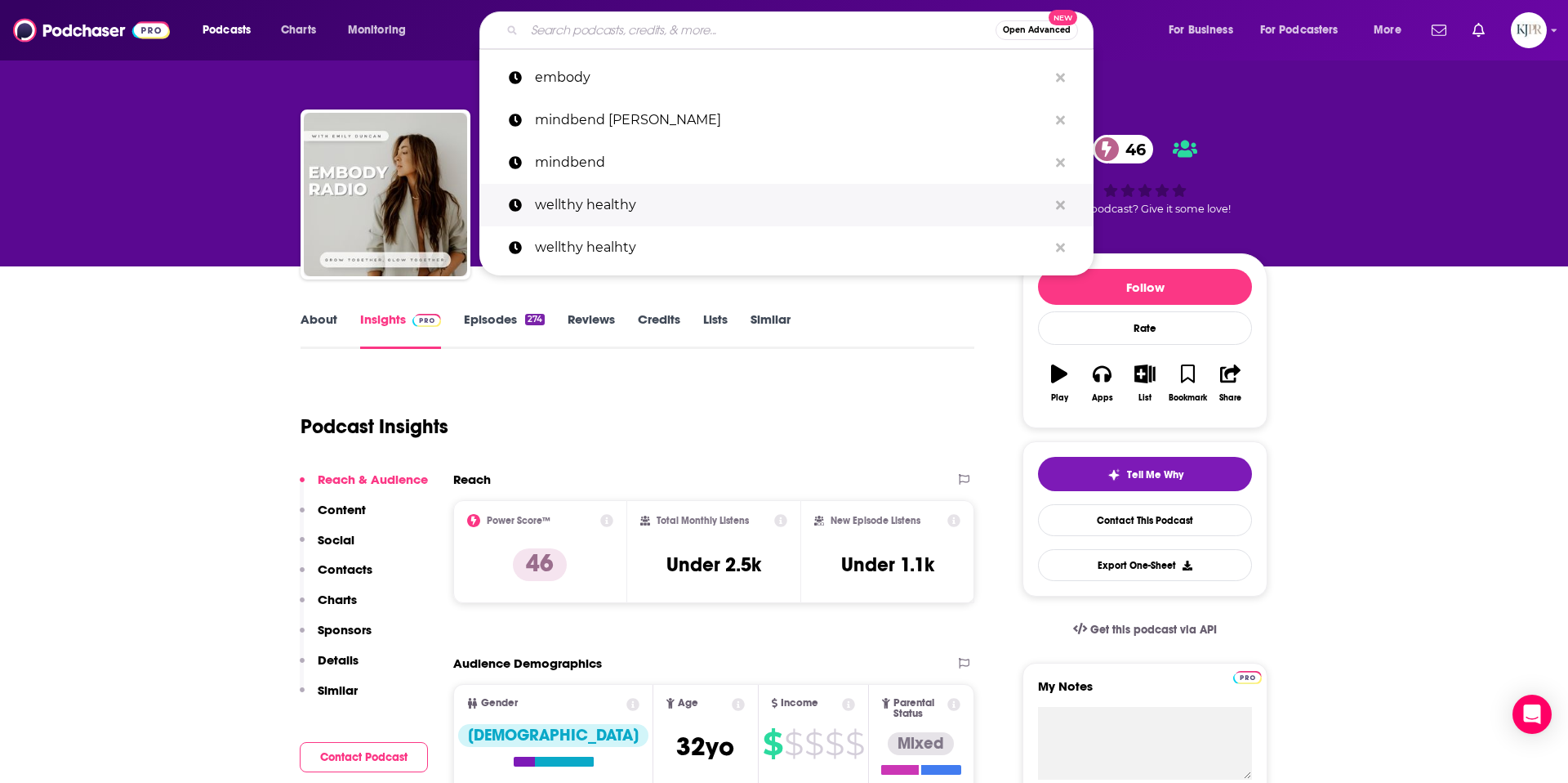
click at [592, 209] on p "wellthy healthy" at bounding box center [792, 205] width 513 height 43
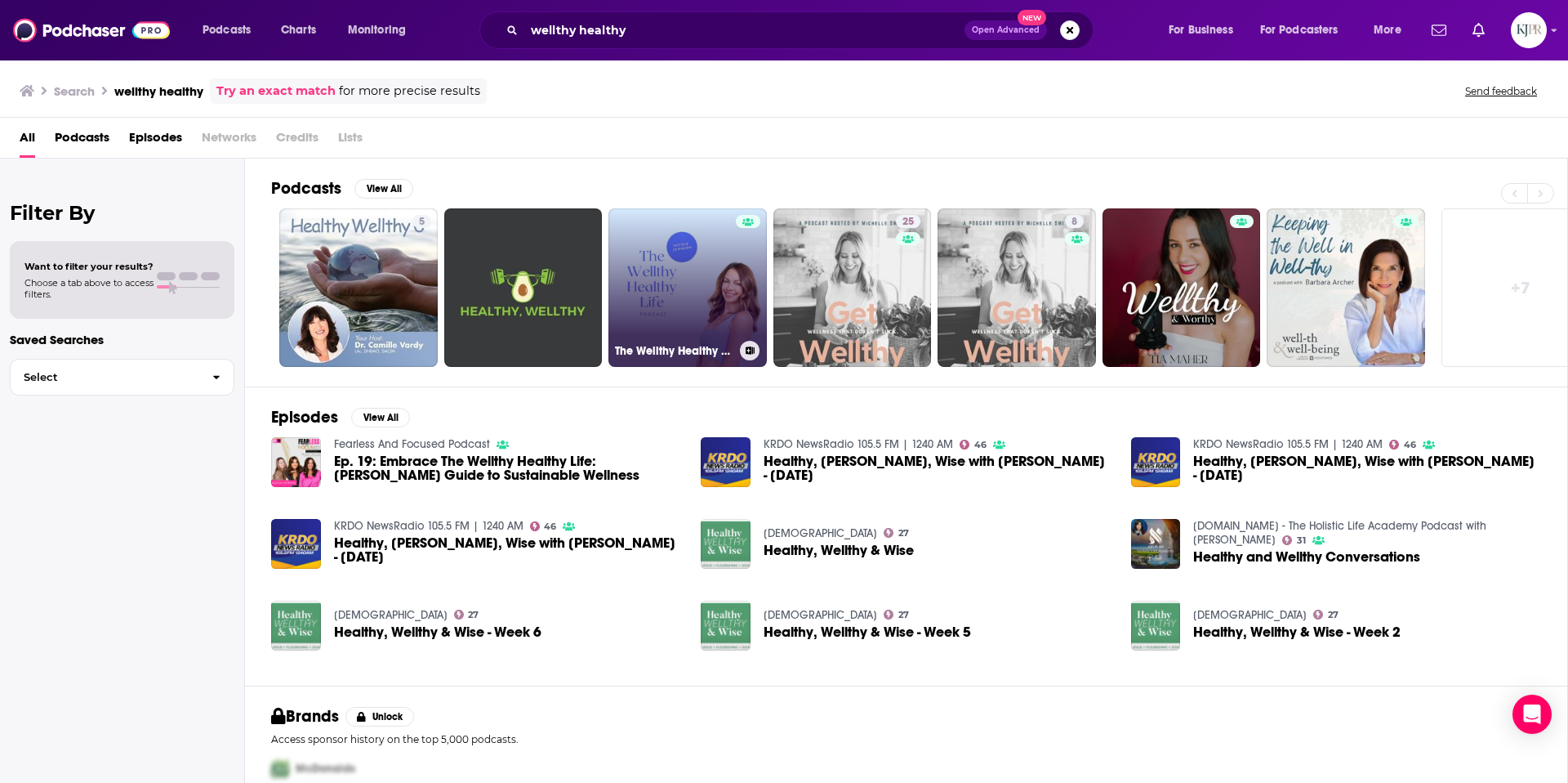
click at [688, 289] on link "The Wellthy Healthy Life Podcast" at bounding box center [687, 288] width 159 height 159
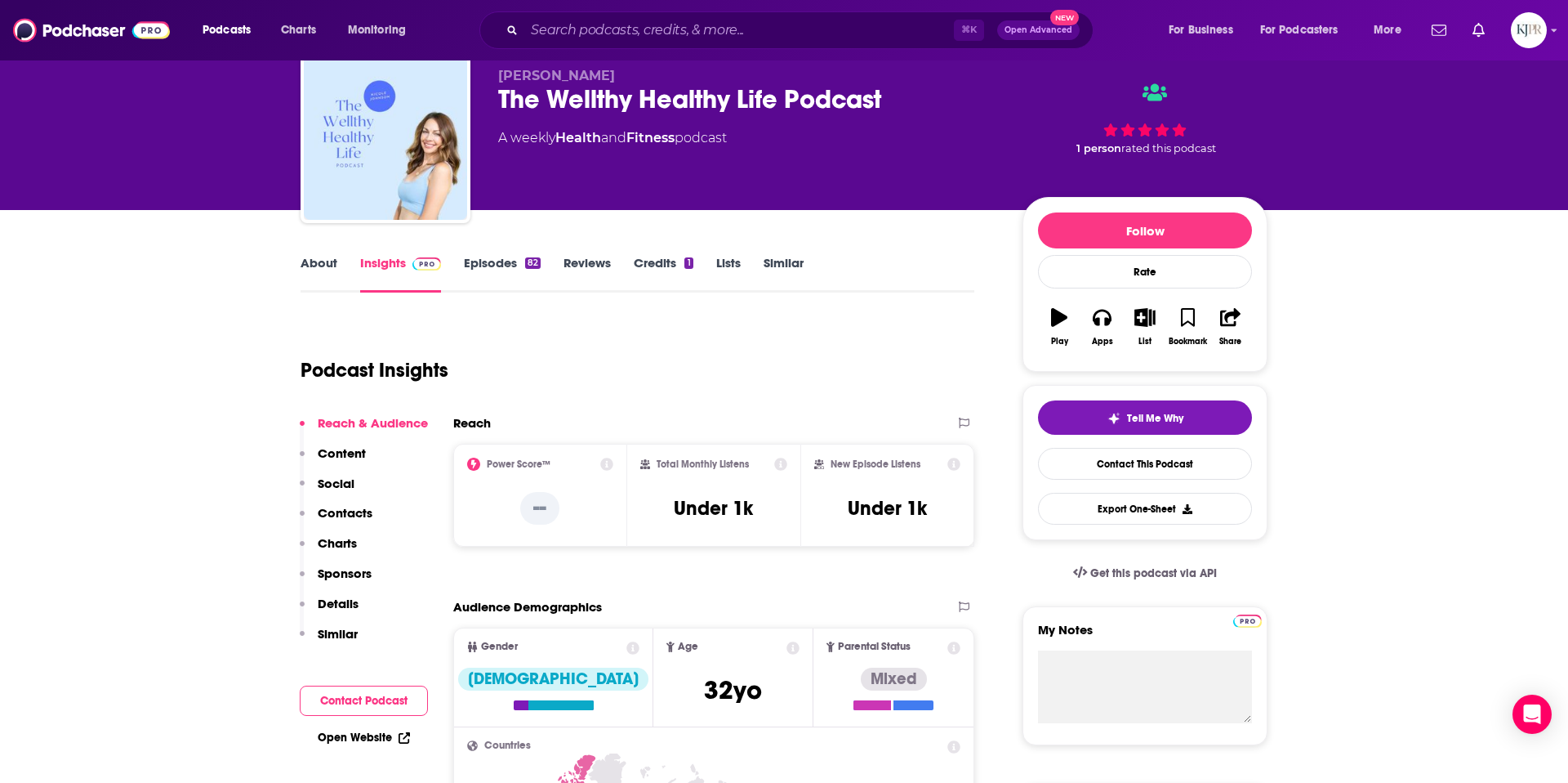
scroll to position [106, 0]
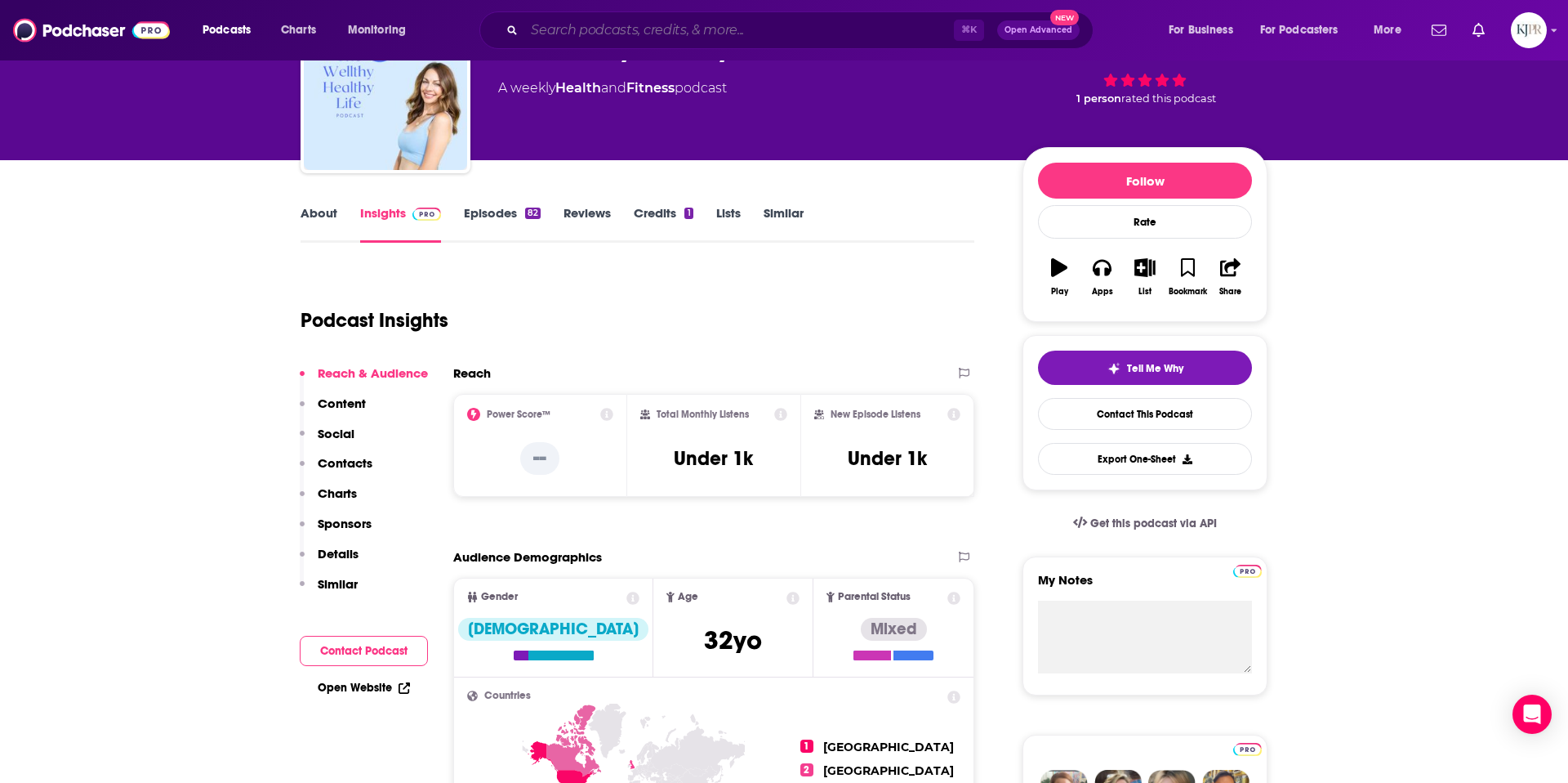
click at [577, 42] on input "Search podcasts, credits, & more..." at bounding box center [739, 30] width 430 height 26
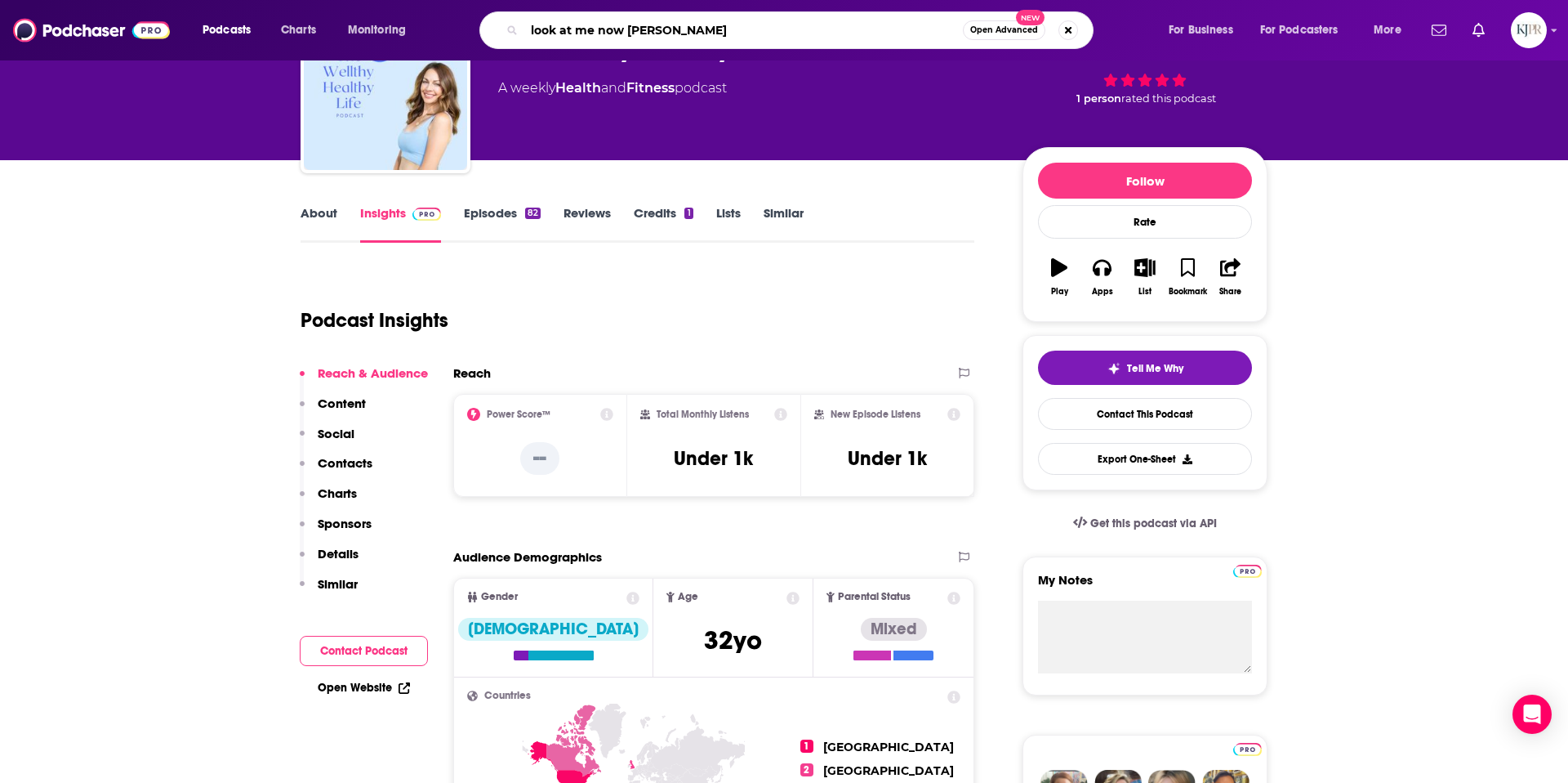
type input "look at me now alexis artin"
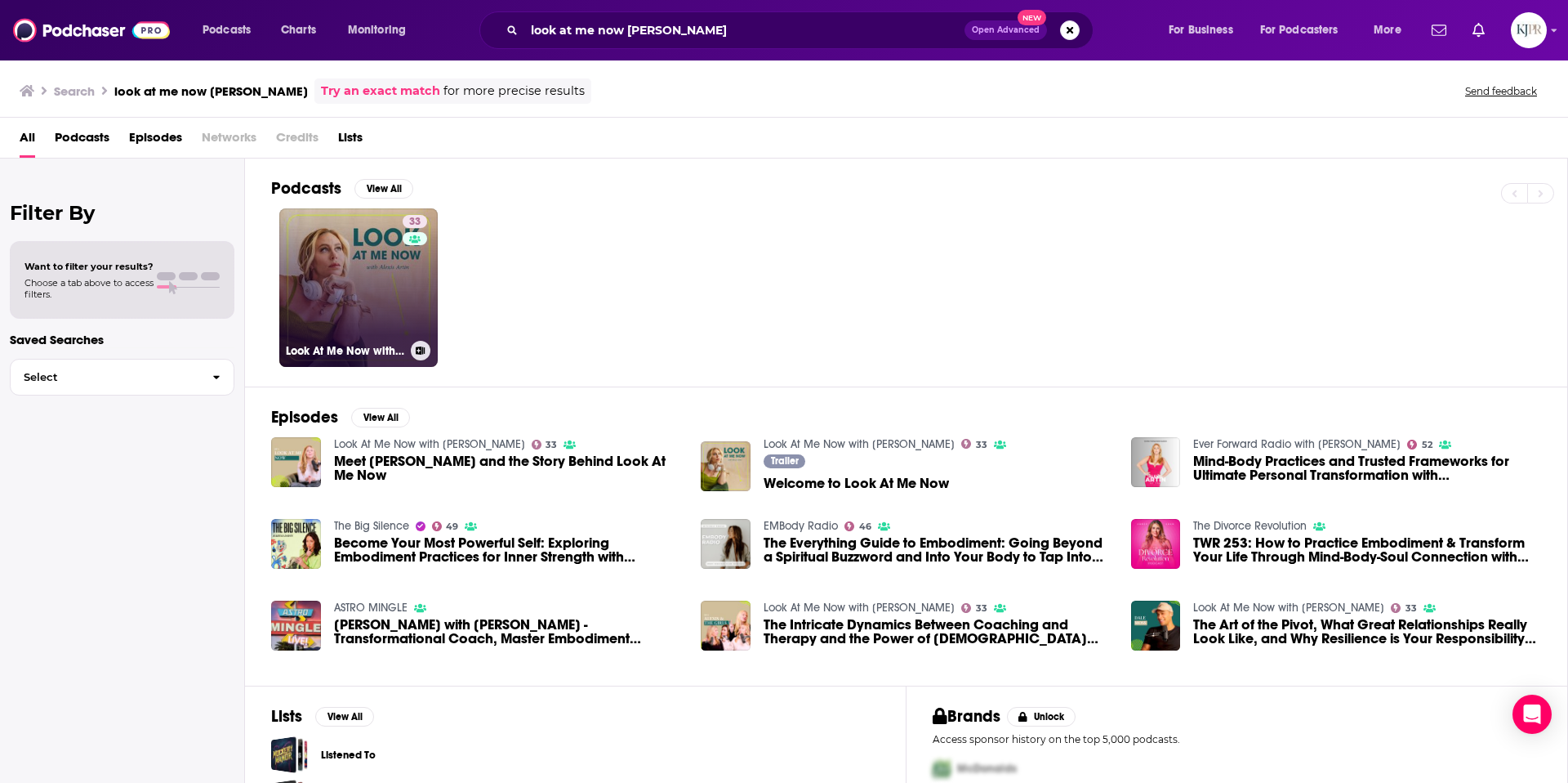
click at [420, 333] on div "33" at bounding box center [416, 277] width 28 height 126
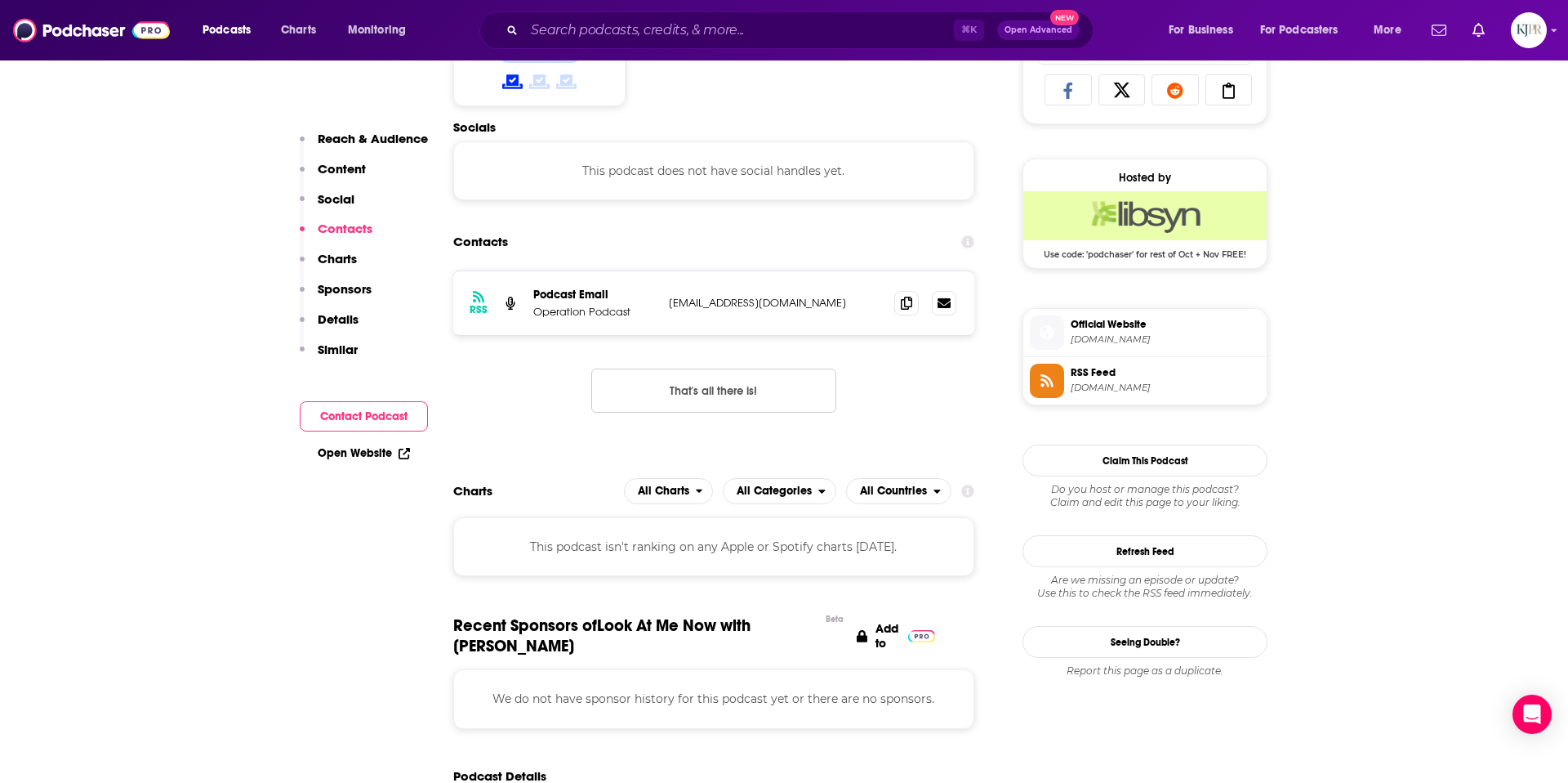
scroll to position [994, 0]
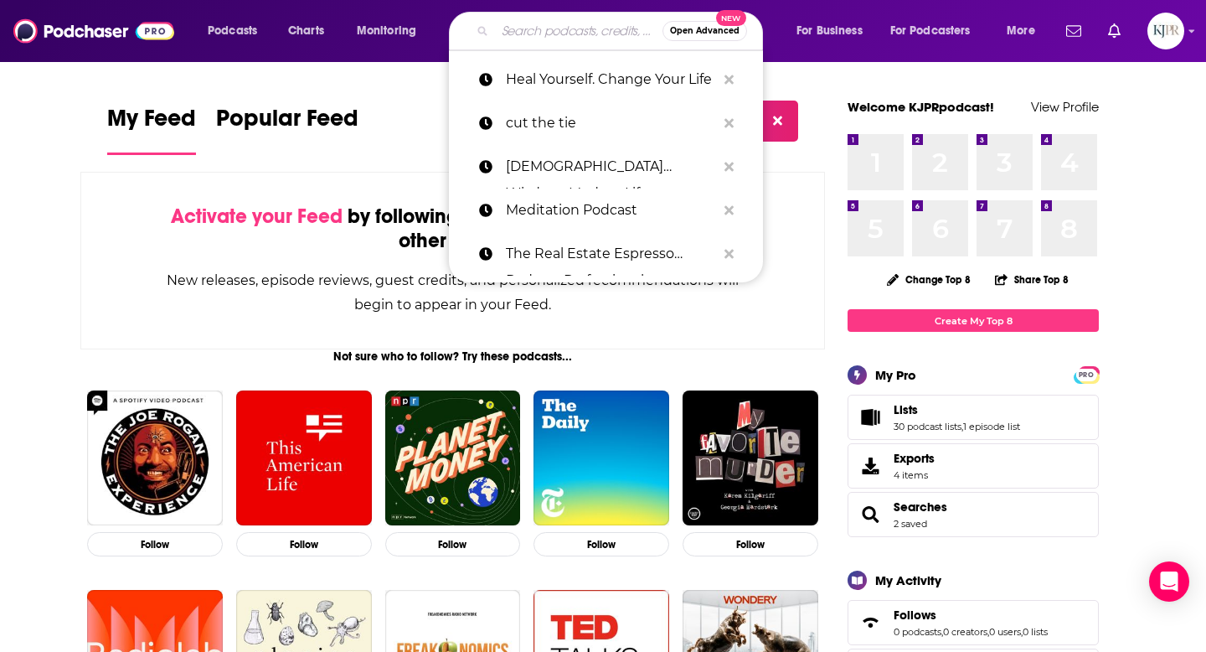
click at [574, 39] on input "Search podcasts, credits, & more..." at bounding box center [579, 31] width 168 height 27
paste input "Next Level Human With [PERSON_NAME]"
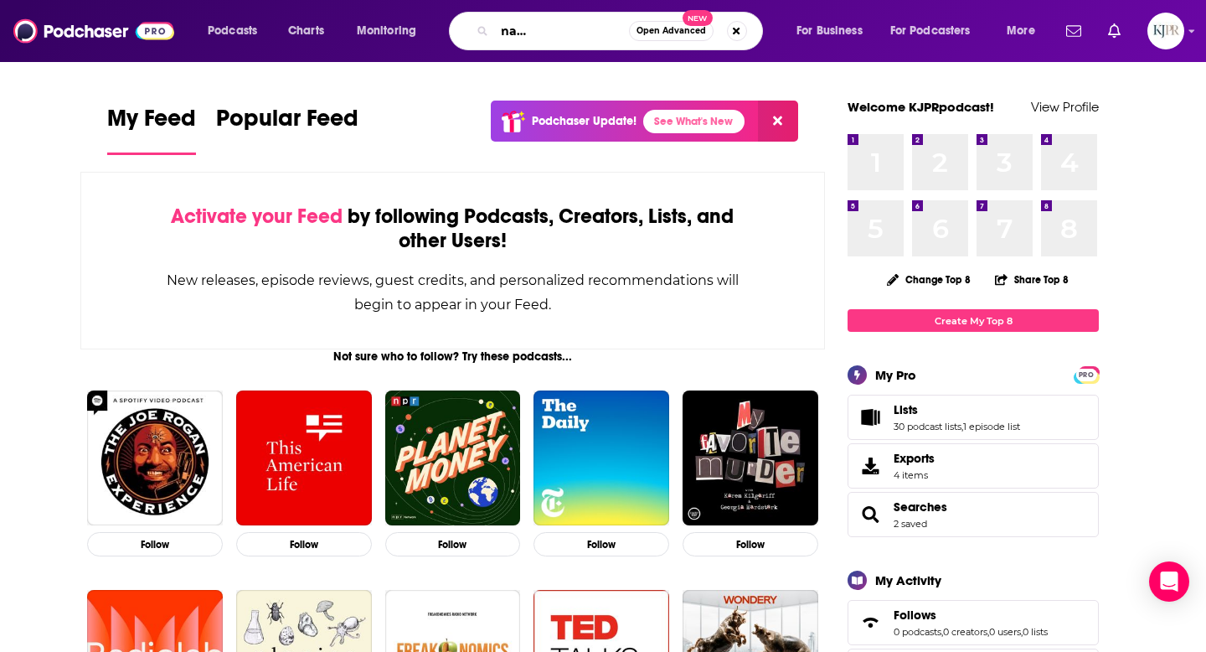
type input "Next Level Human With [PERSON_NAME]"
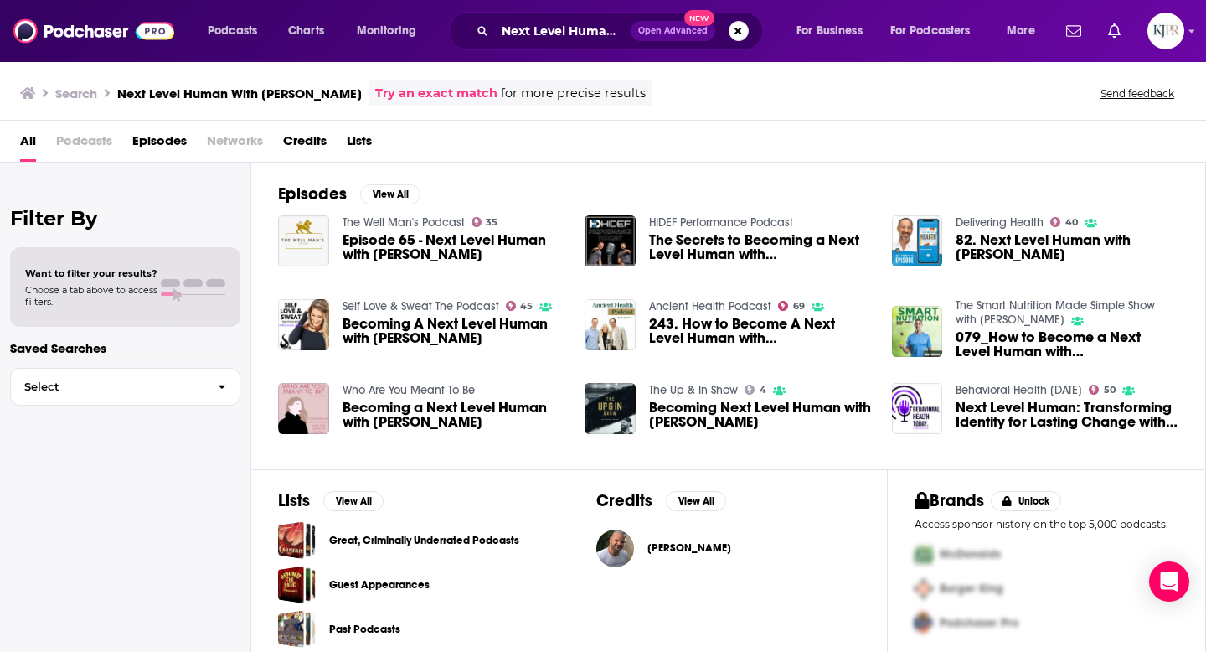
click at [75, 138] on span "Podcasts" at bounding box center [84, 144] width 56 height 34
click at [428, 250] on span "Episode 65 - Next Level Human with [PERSON_NAME]" at bounding box center [454, 247] width 223 height 28
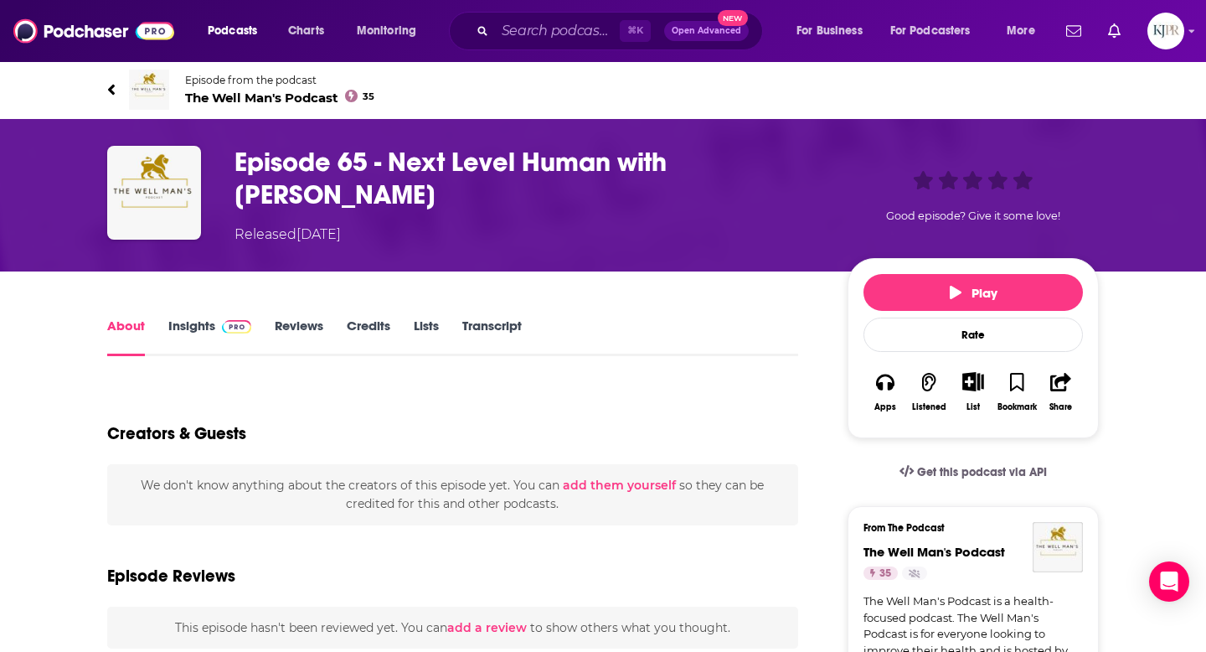
click at [197, 324] on link "Insights" at bounding box center [209, 336] width 83 height 39
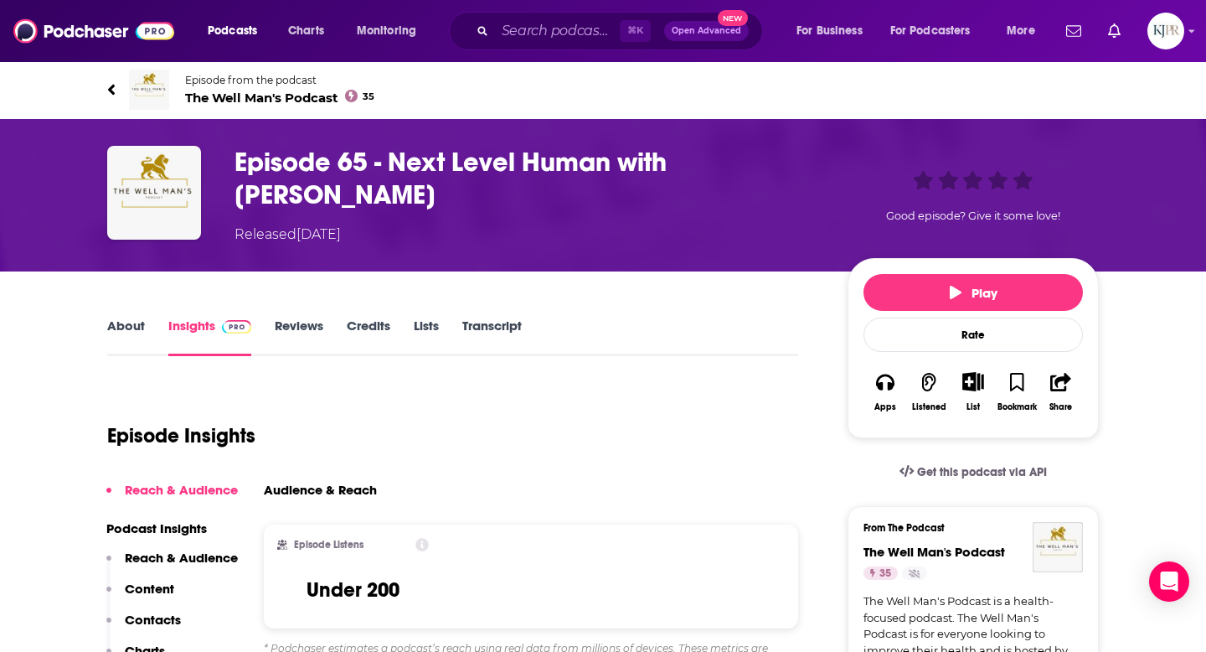
click at [111, 86] on icon at bounding box center [111, 89] width 7 height 11
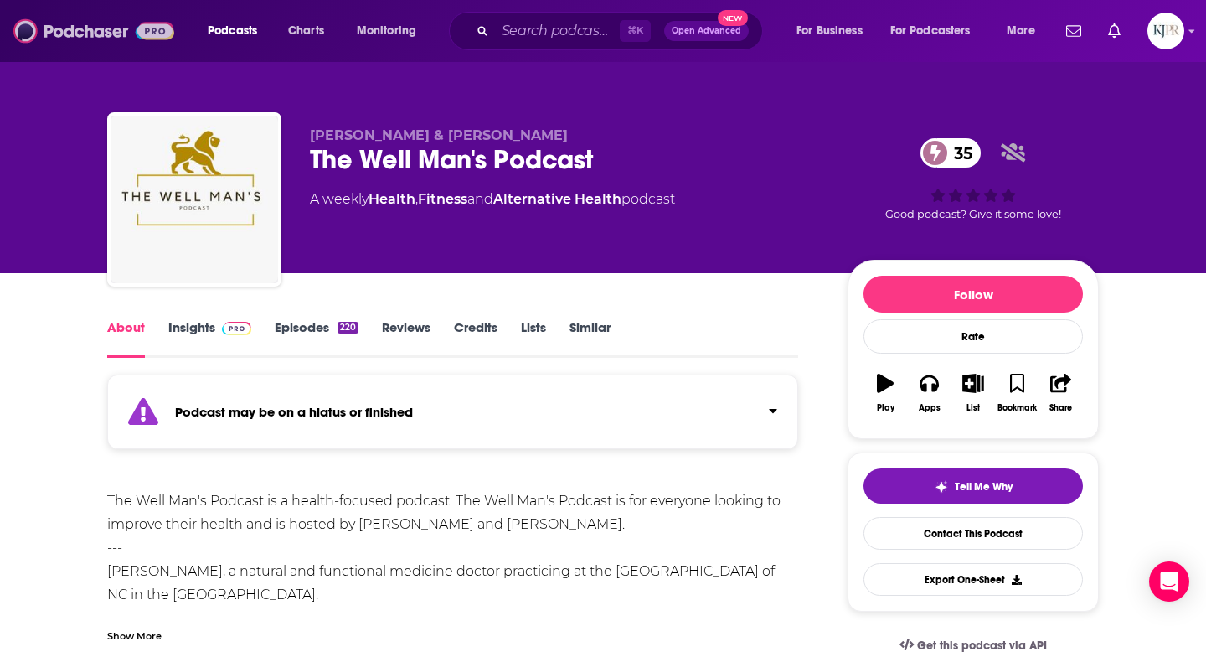
click at [74, 34] on img at bounding box center [93, 31] width 161 height 32
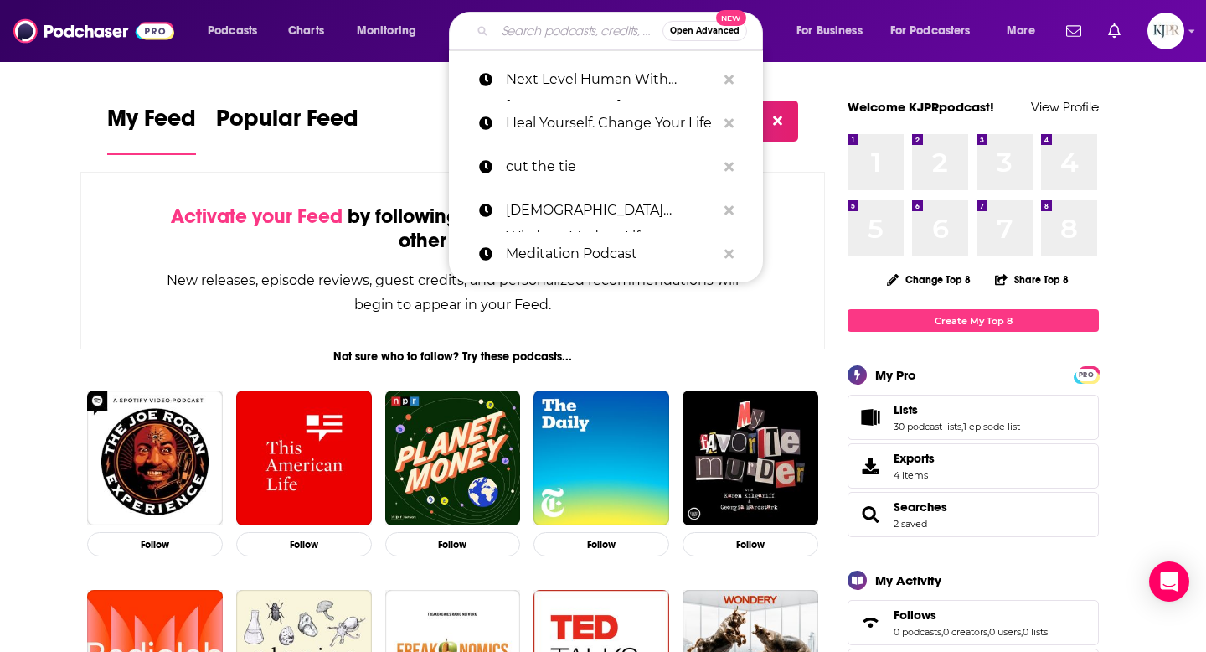
click at [534, 28] on input "Search podcasts, credits, & more..." at bounding box center [579, 31] width 168 height 27
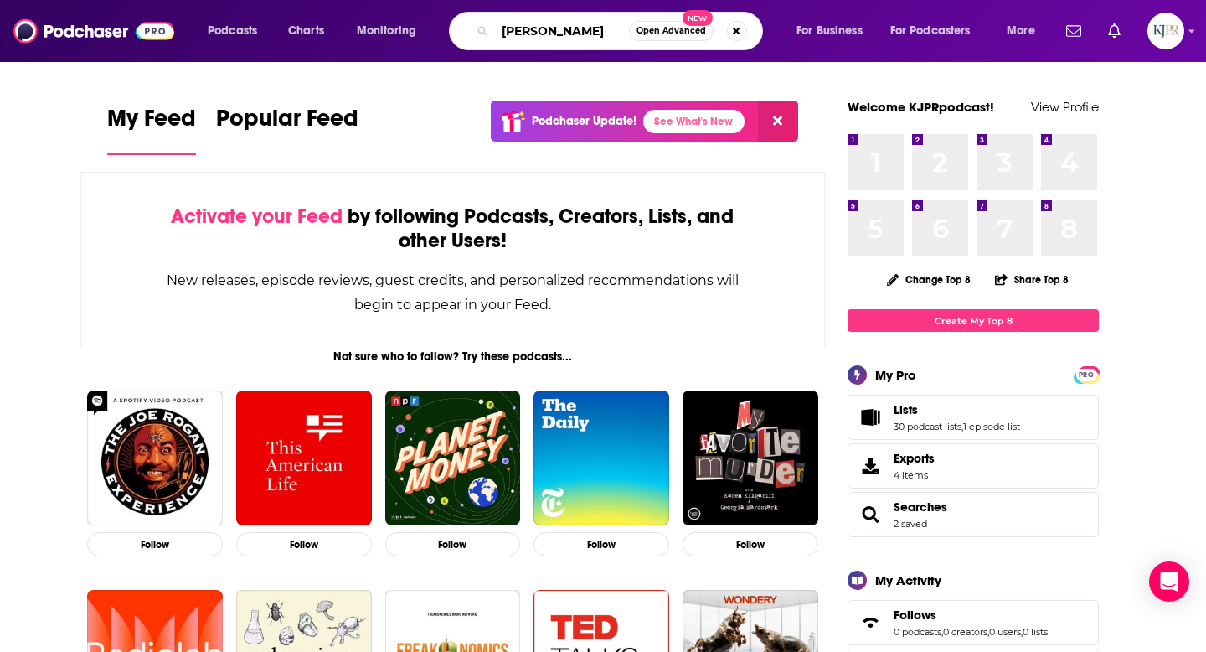
type input "[PERSON_NAME]"
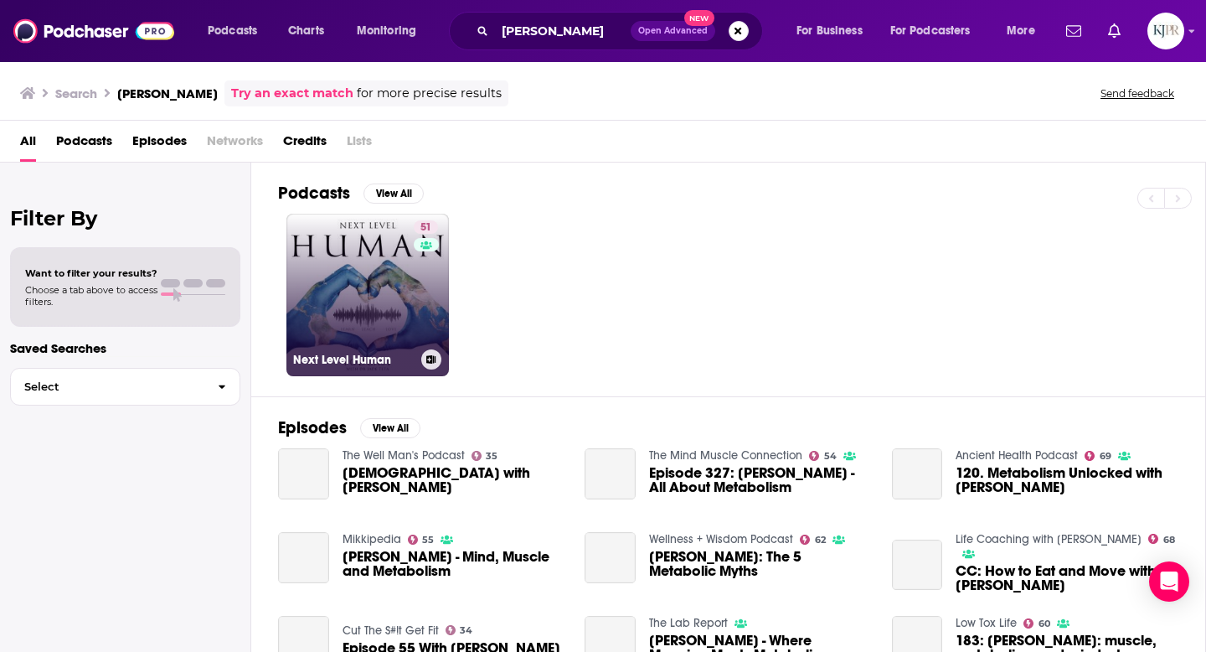
click at [390, 322] on link "51 Next Level Human" at bounding box center [367, 295] width 163 height 163
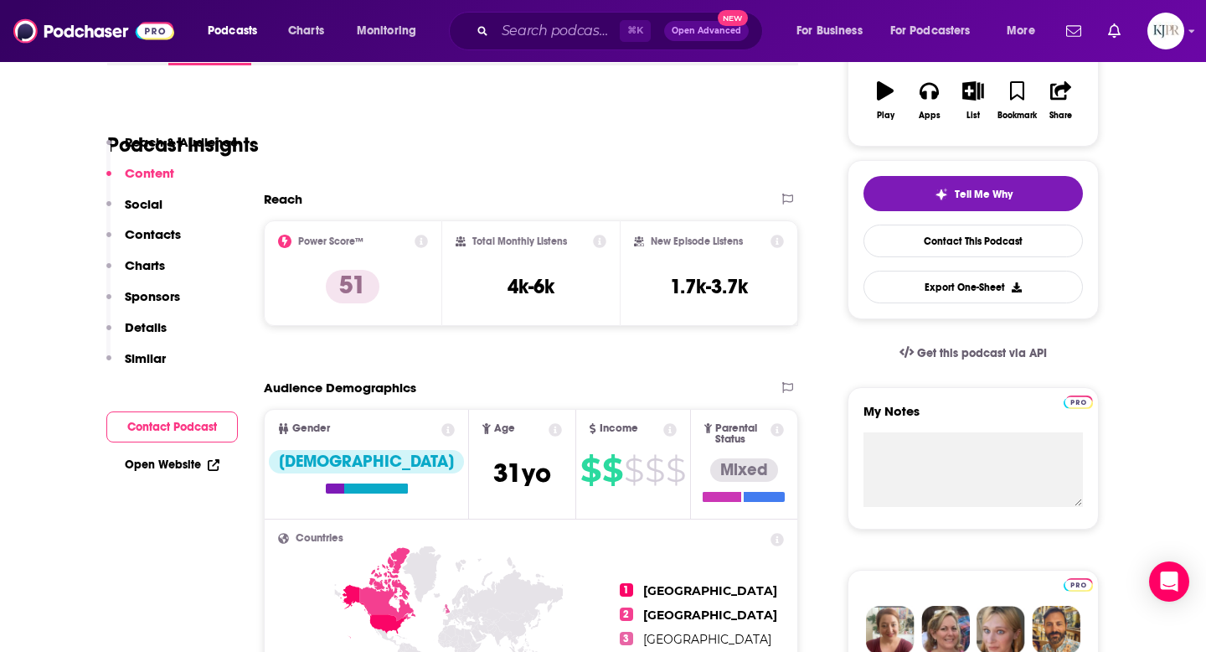
scroll to position [286, 0]
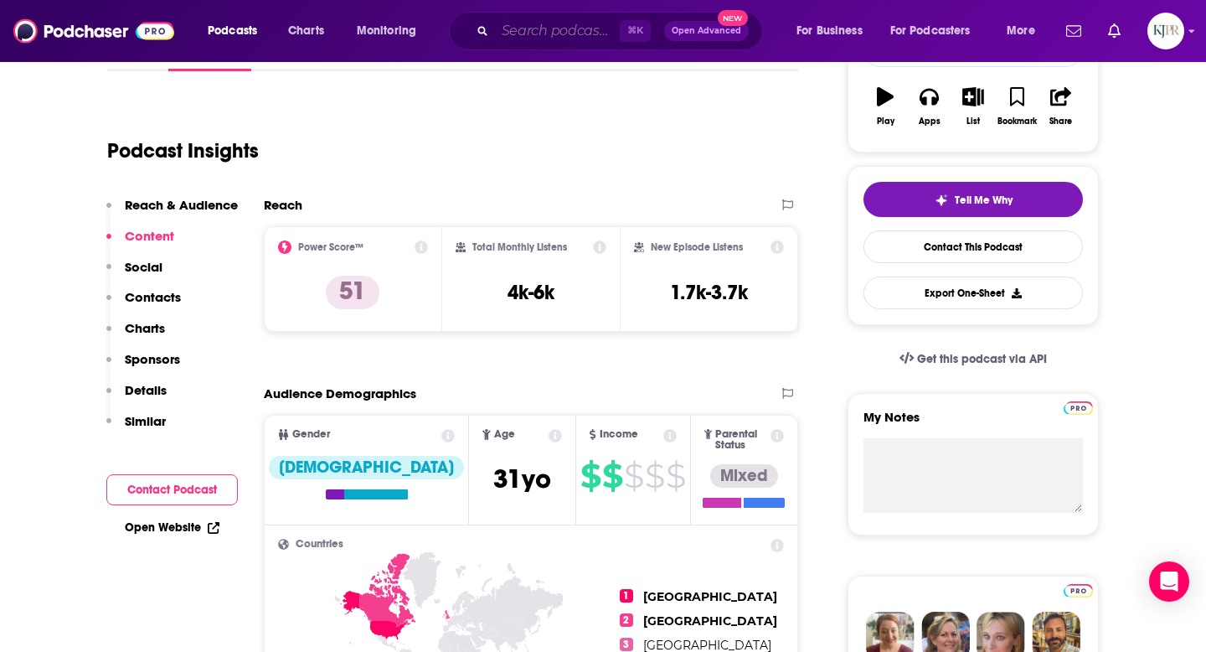
click at [518, 37] on input "Search podcasts, credits, & more..." at bounding box center [557, 31] width 125 height 27
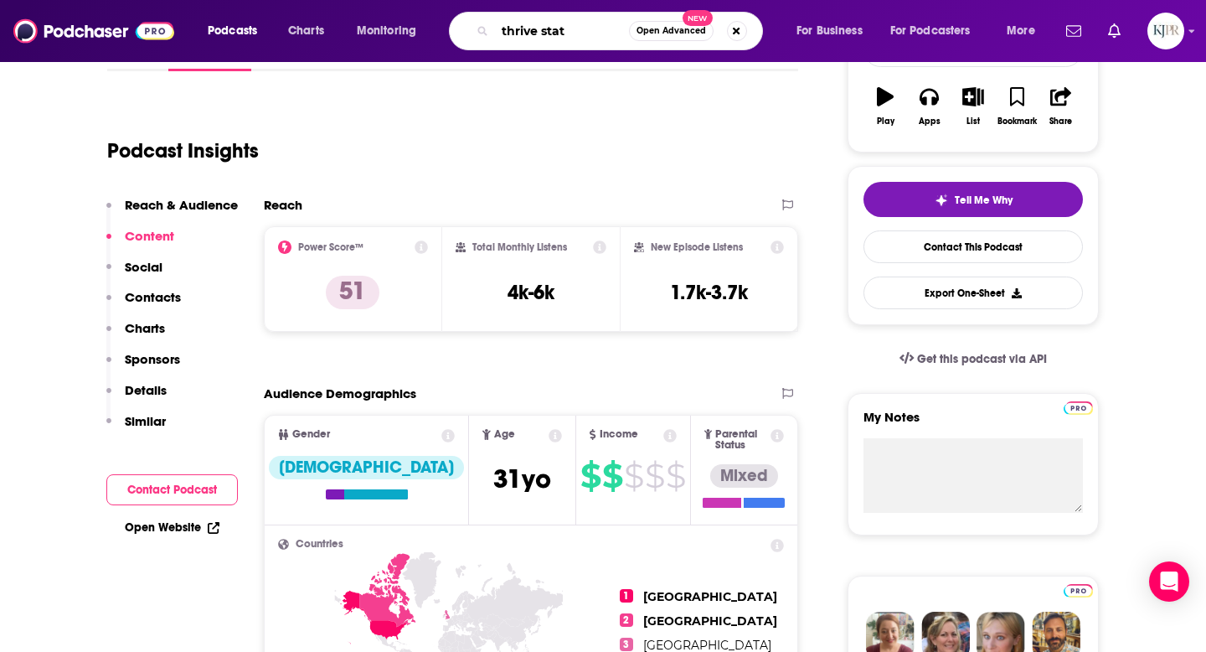
type input "thrive state"
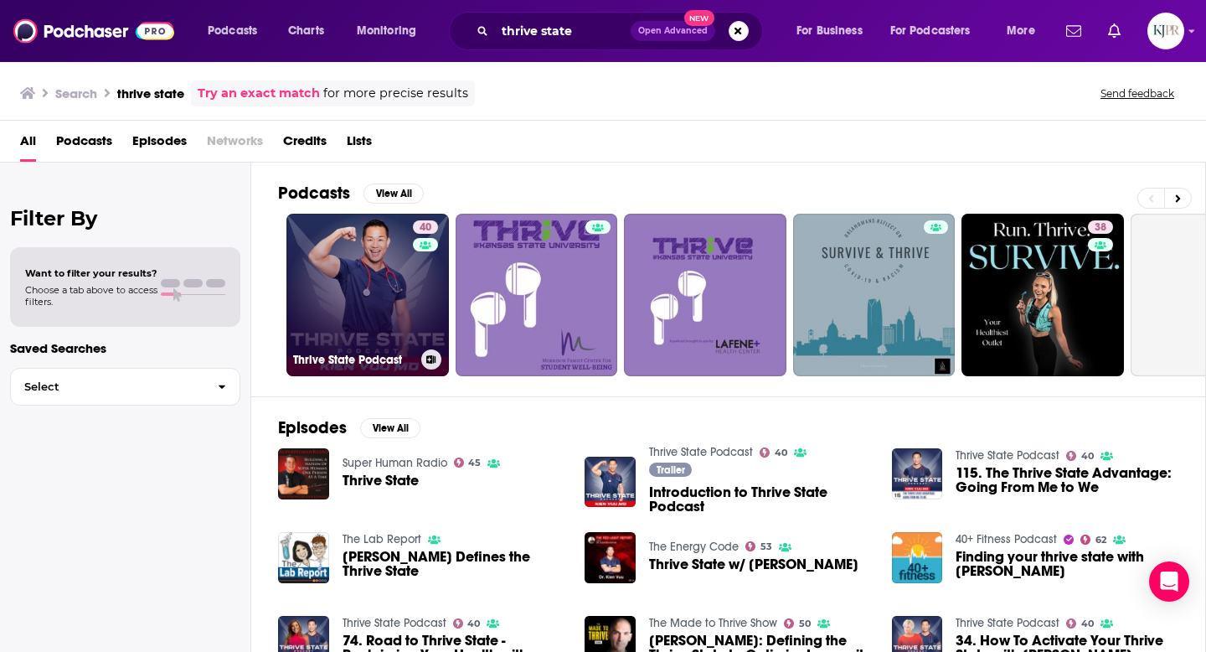
click at [374, 291] on link "40 Thrive State Podcast" at bounding box center [367, 295] width 163 height 163
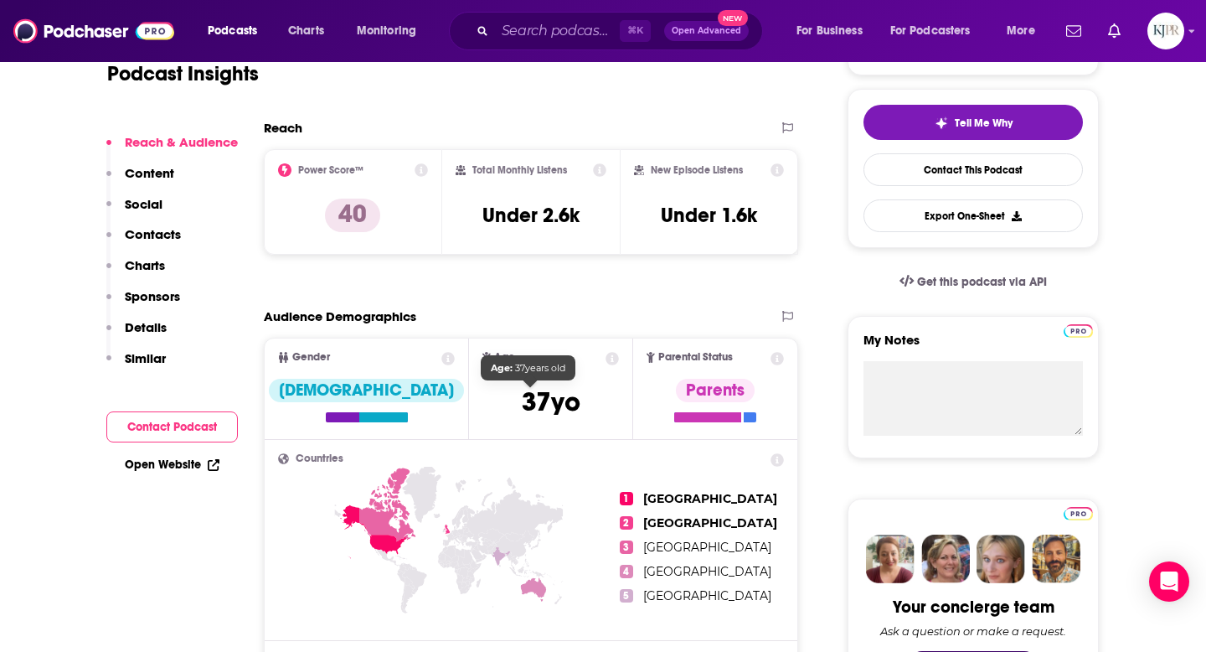
scroll to position [358, 0]
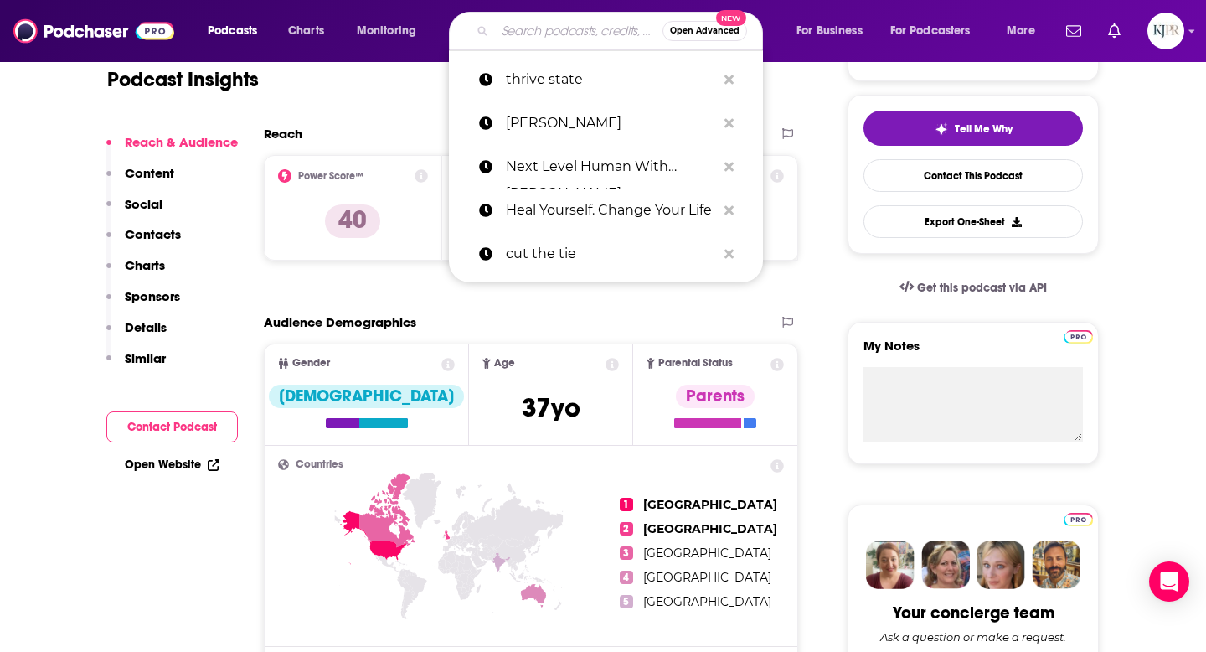
click at [541, 33] on input "Search podcasts, credits, & more..." at bounding box center [579, 31] width 168 height 27
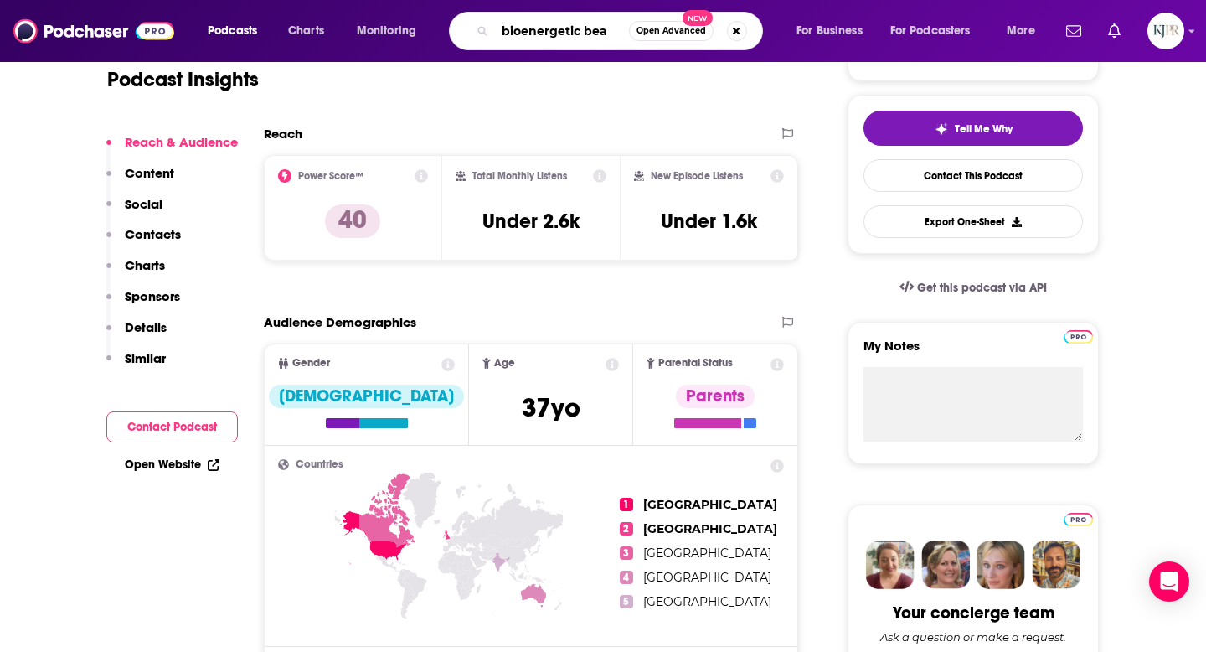
type input "bioenergetic beat"
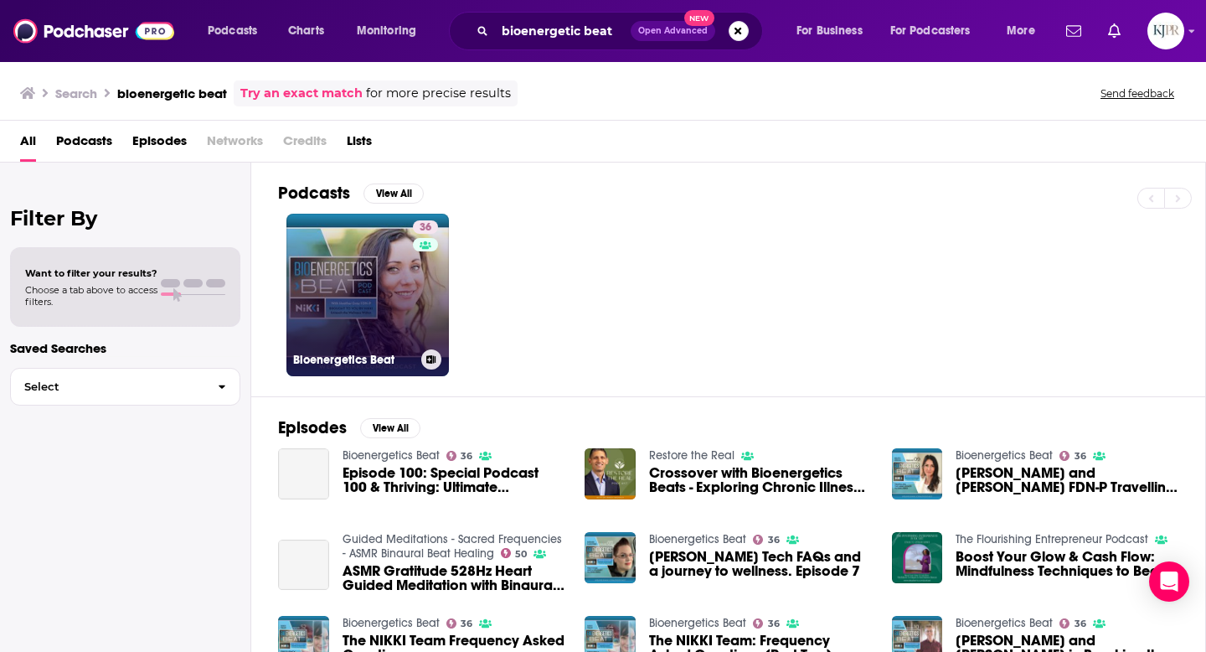
click at [424, 321] on div "36" at bounding box center [427, 284] width 29 height 129
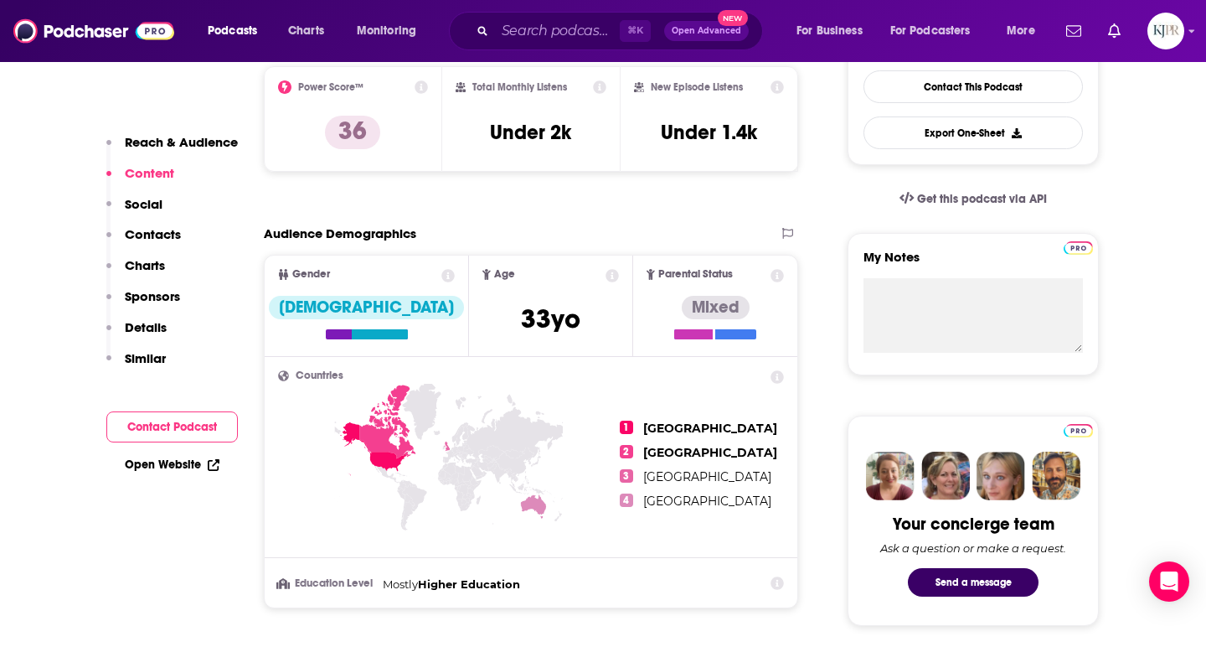
scroll to position [432, 0]
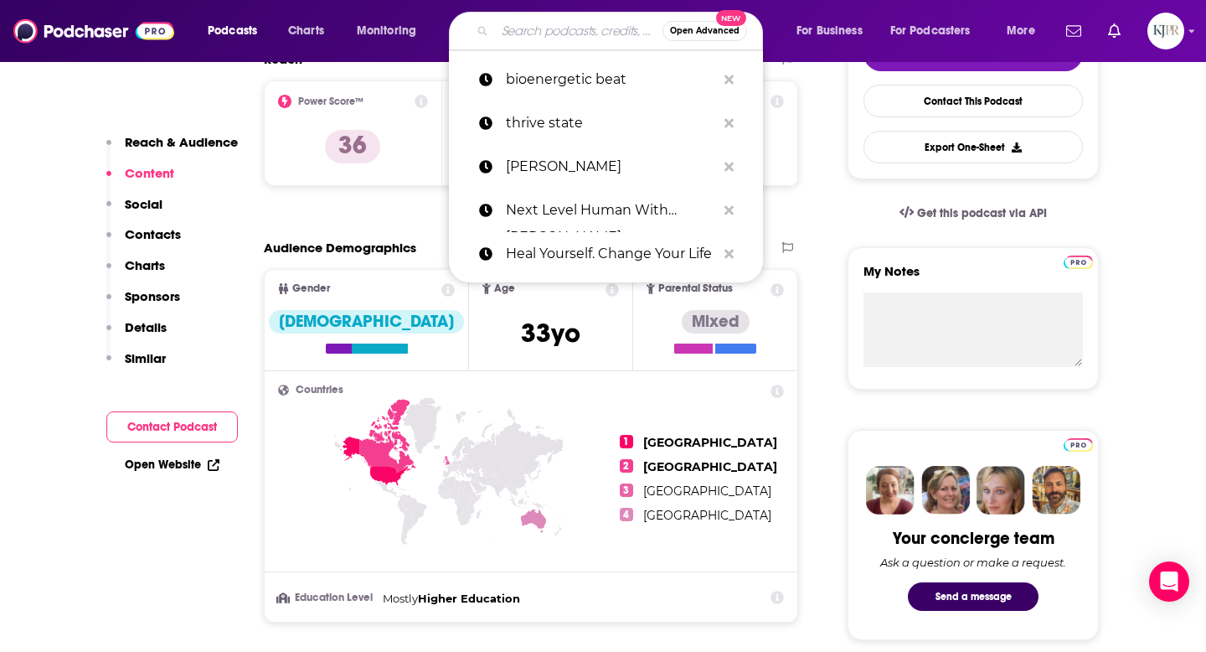
click at [537, 26] on input "Search podcasts, credits, & more..." at bounding box center [579, 31] width 168 height 27
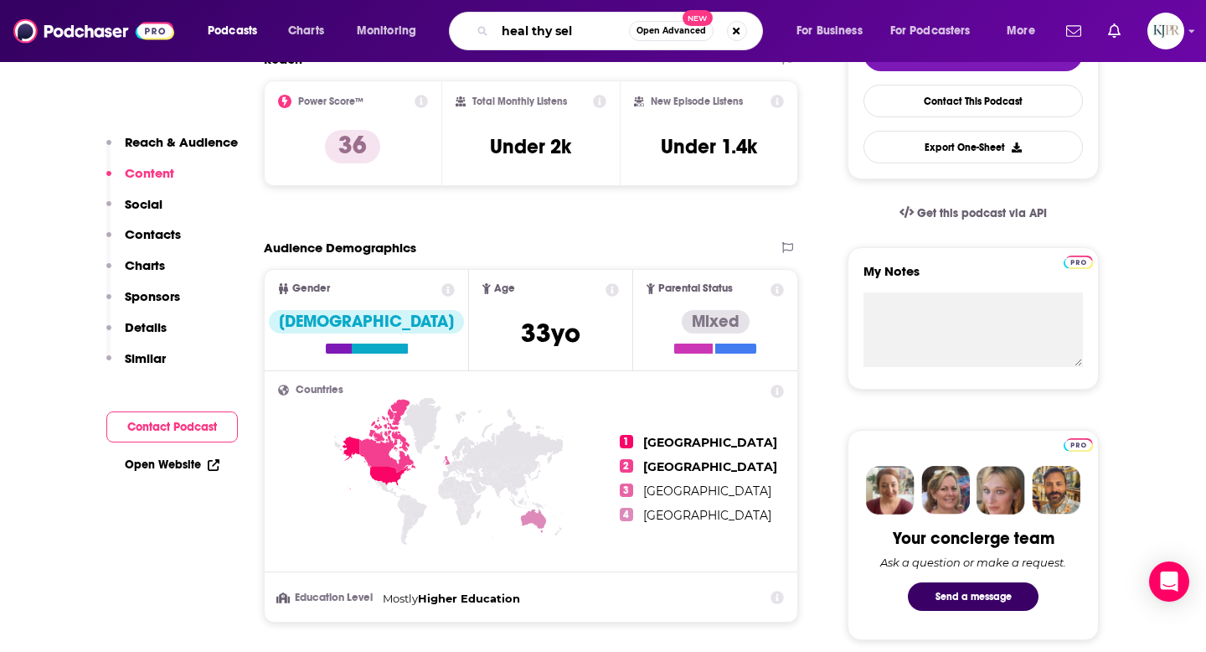
type input "heal thy self"
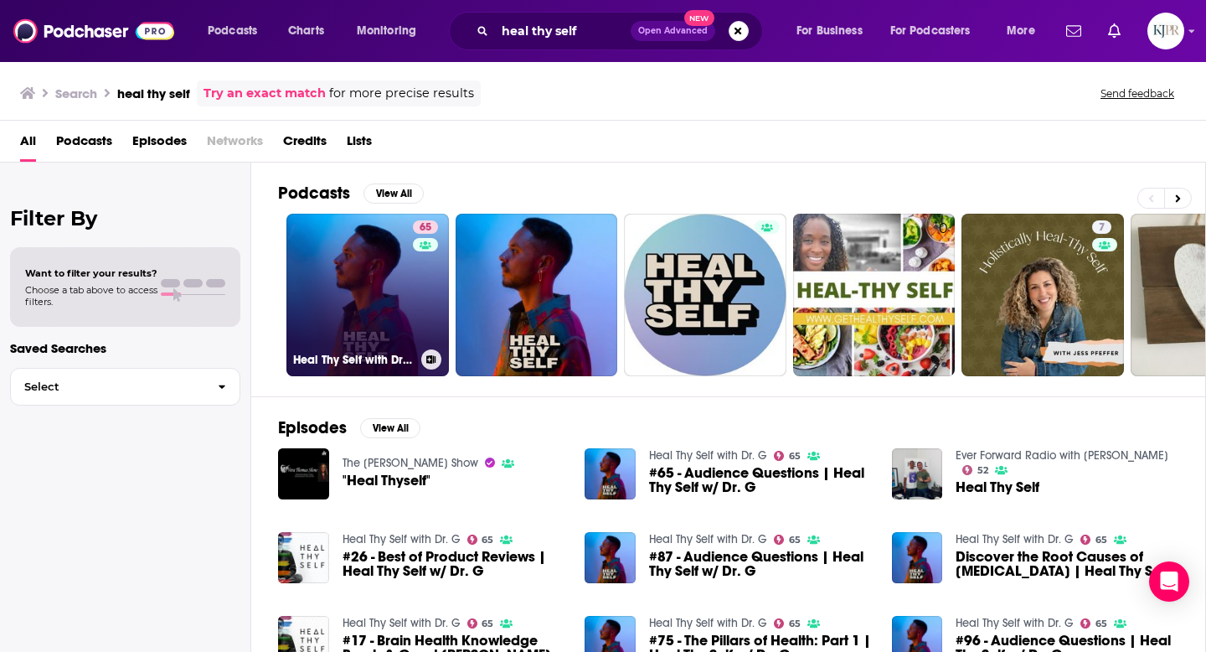
click at [368, 316] on link "65 Heal Thy Self with Dr. G" at bounding box center [367, 295] width 163 height 163
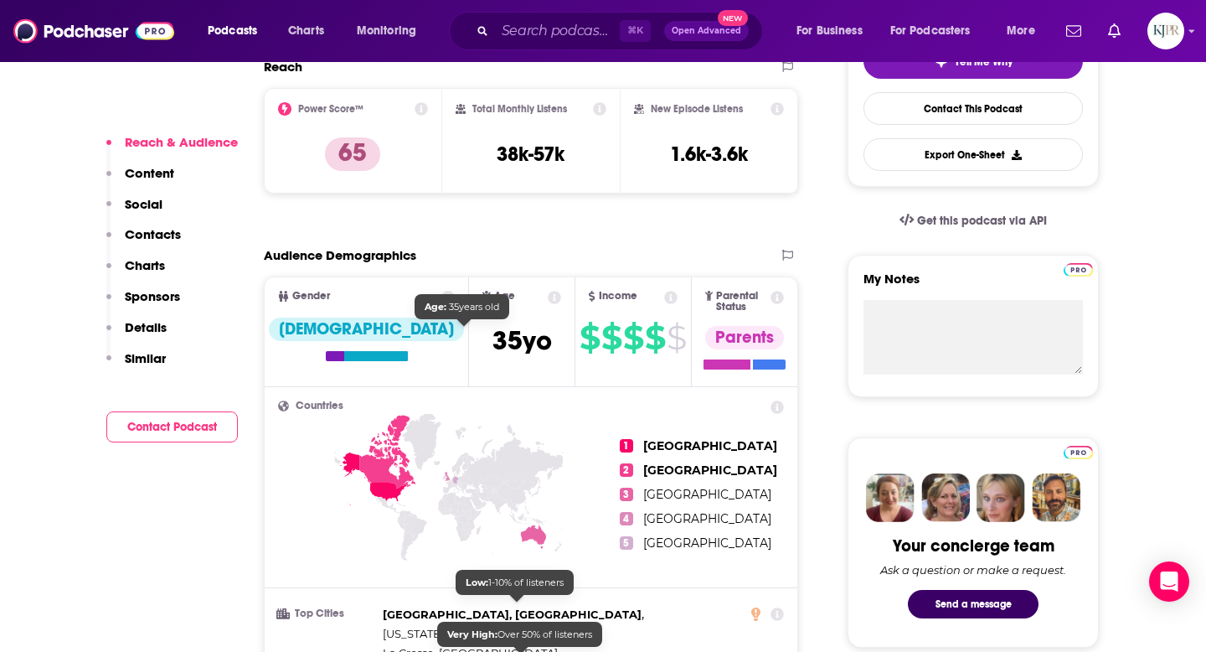
scroll to position [106, 0]
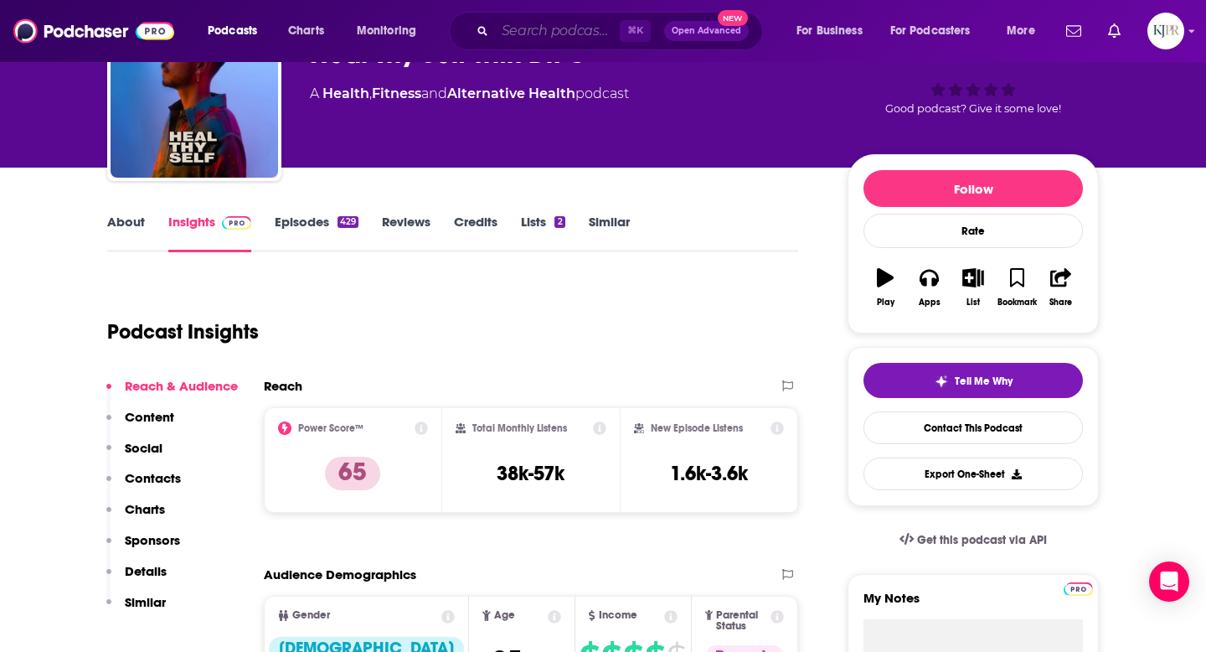
click at [545, 31] on input "Search podcasts, credits, & more..." at bounding box center [557, 31] width 125 height 27
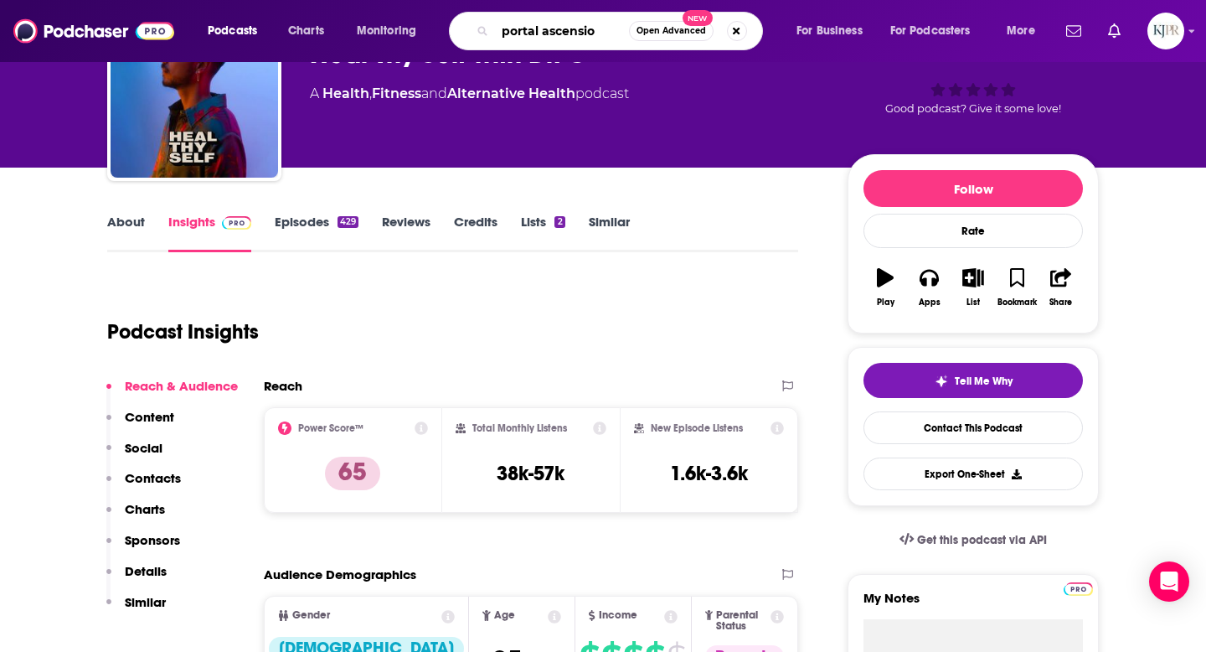
type input "portal [DATE]"
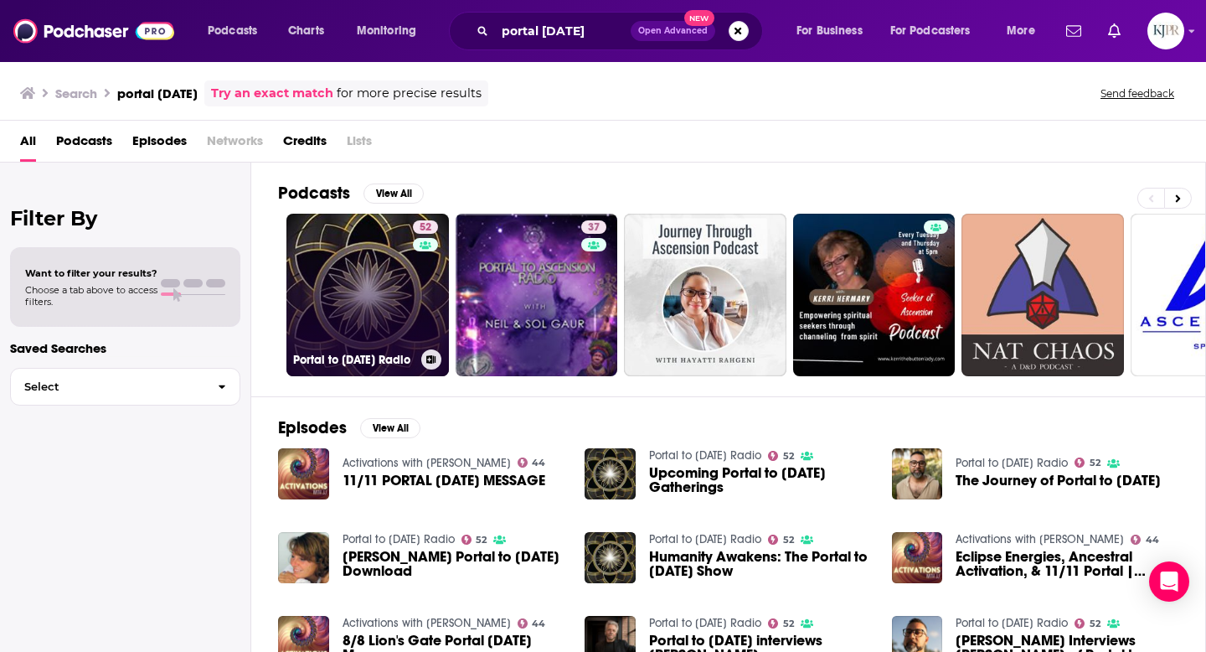
click at [345, 250] on link "52 Portal to [DATE] Radio" at bounding box center [367, 295] width 163 height 163
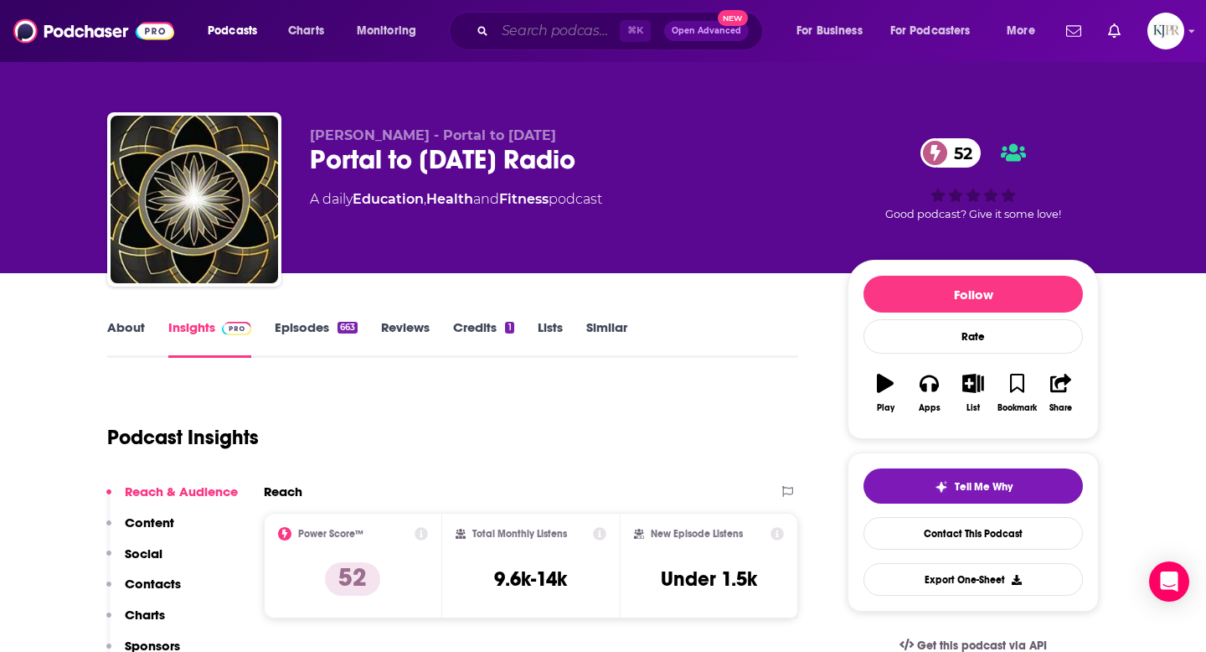
click at [561, 31] on input "Search podcasts, credits, & more..." at bounding box center [557, 31] width 125 height 27
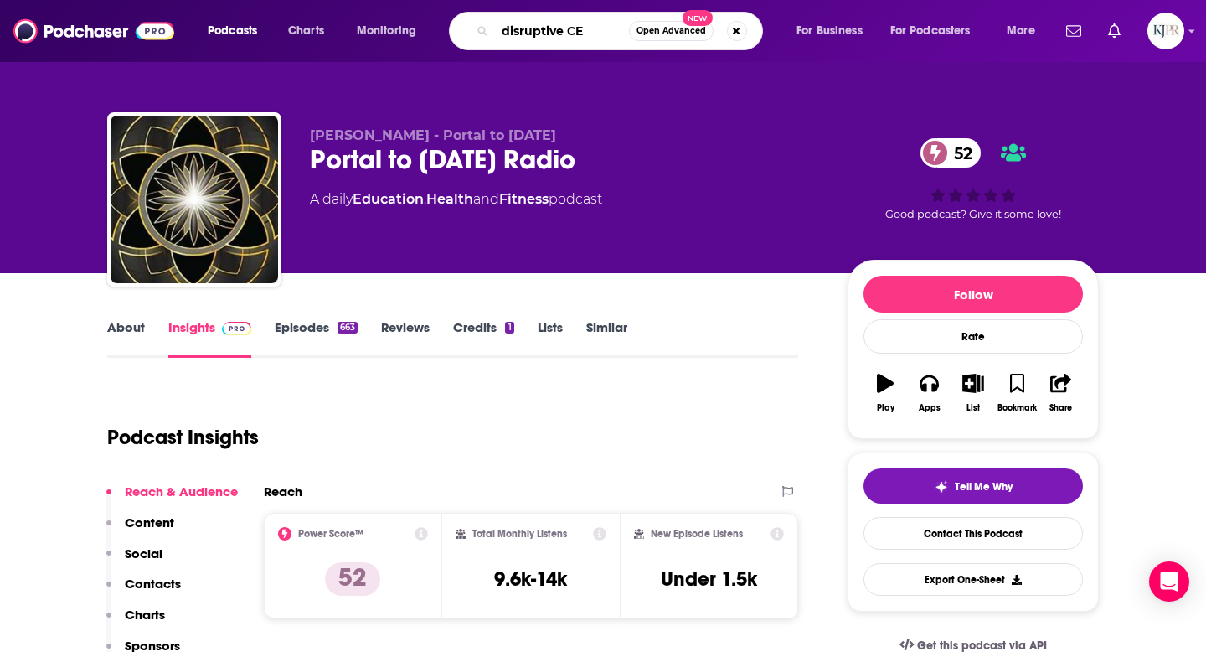
type input "disruptive CEO"
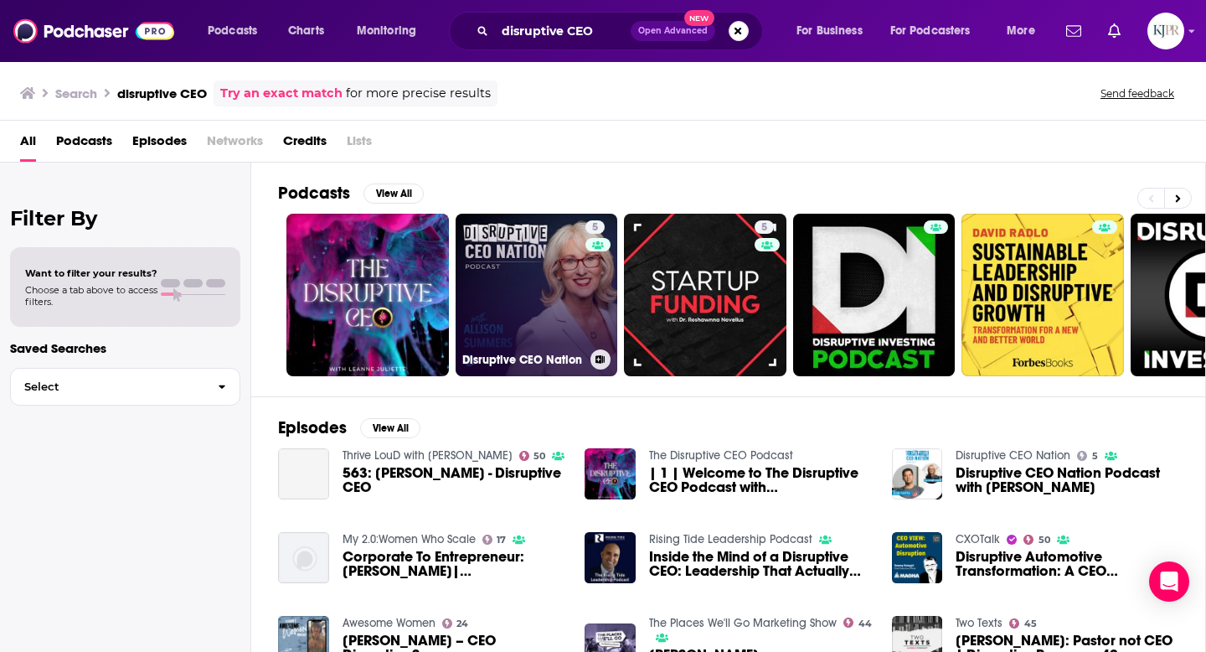
click at [550, 303] on link "5 Disruptive CEO Nation" at bounding box center [537, 295] width 163 height 163
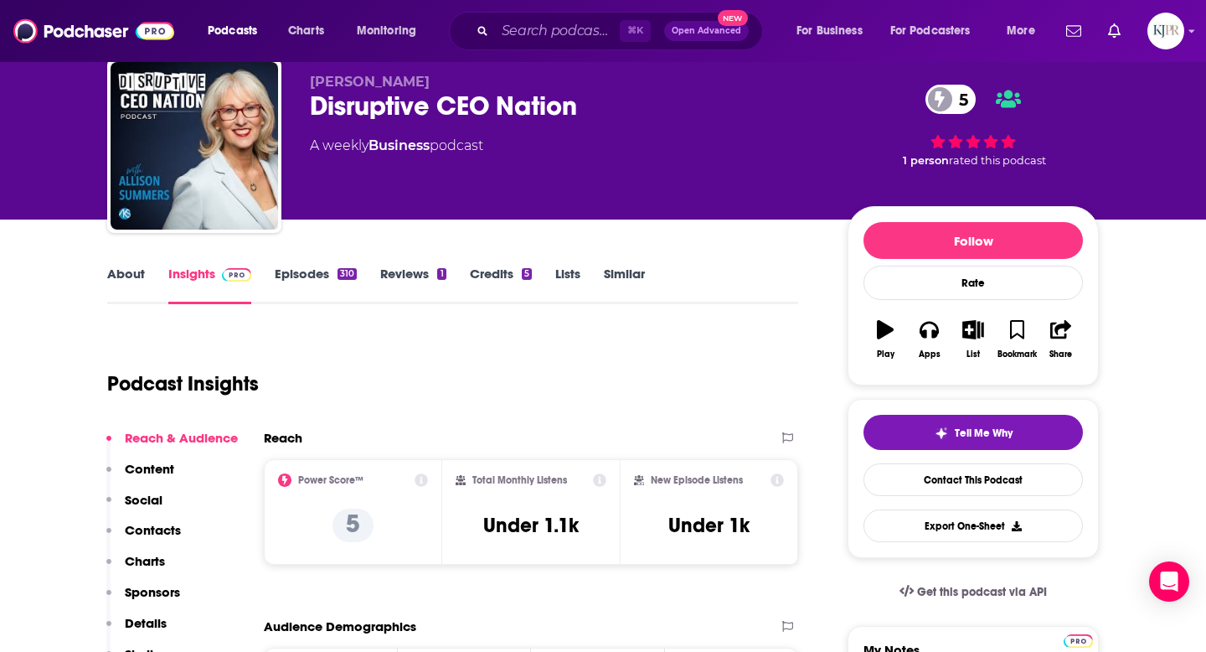
scroll to position [59, 0]
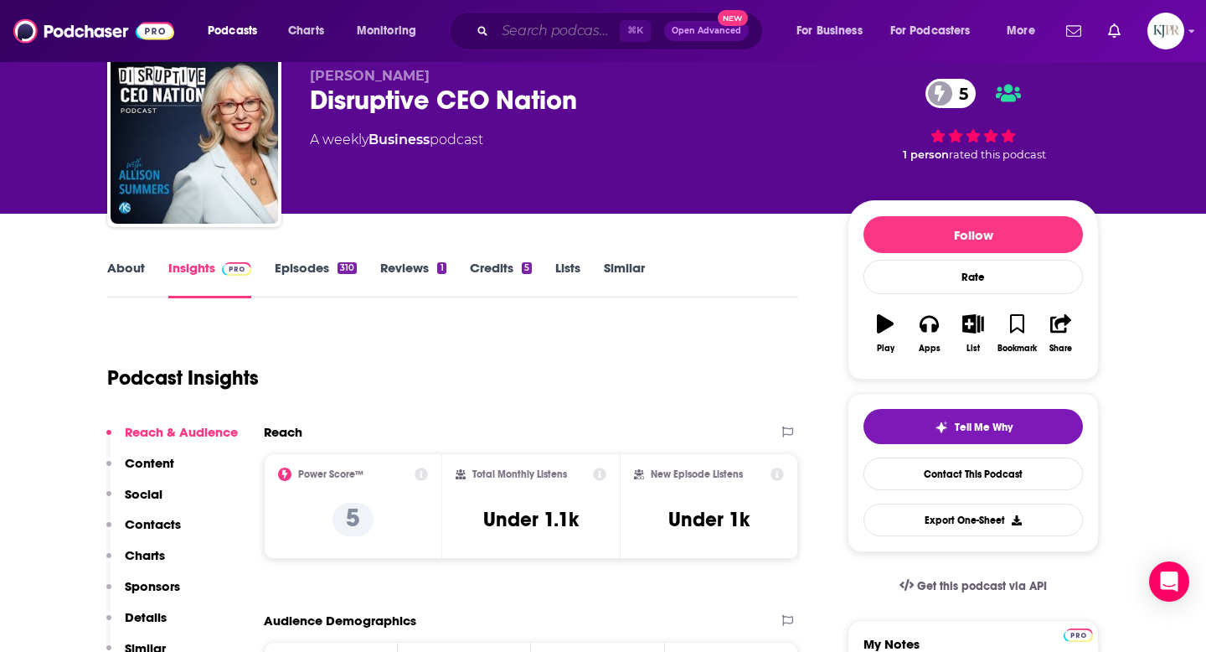
click at [550, 43] on input "Search podcasts, credits, & more..." at bounding box center [557, 31] width 125 height 27
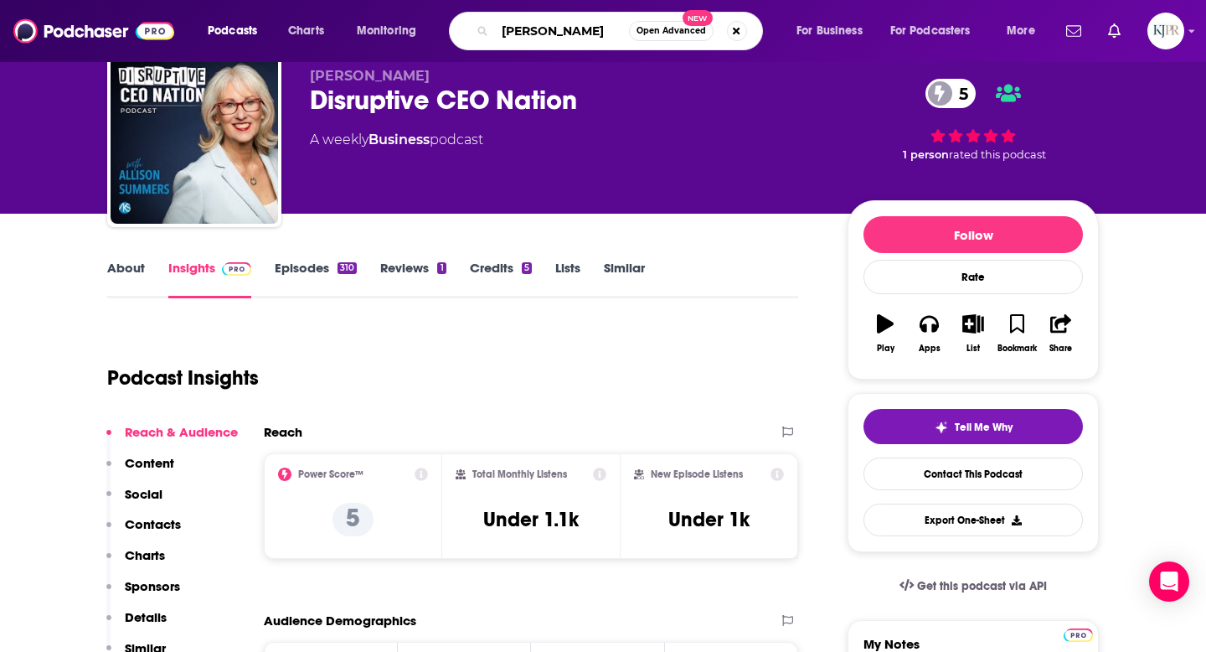
type input "[PERSON_NAME]"
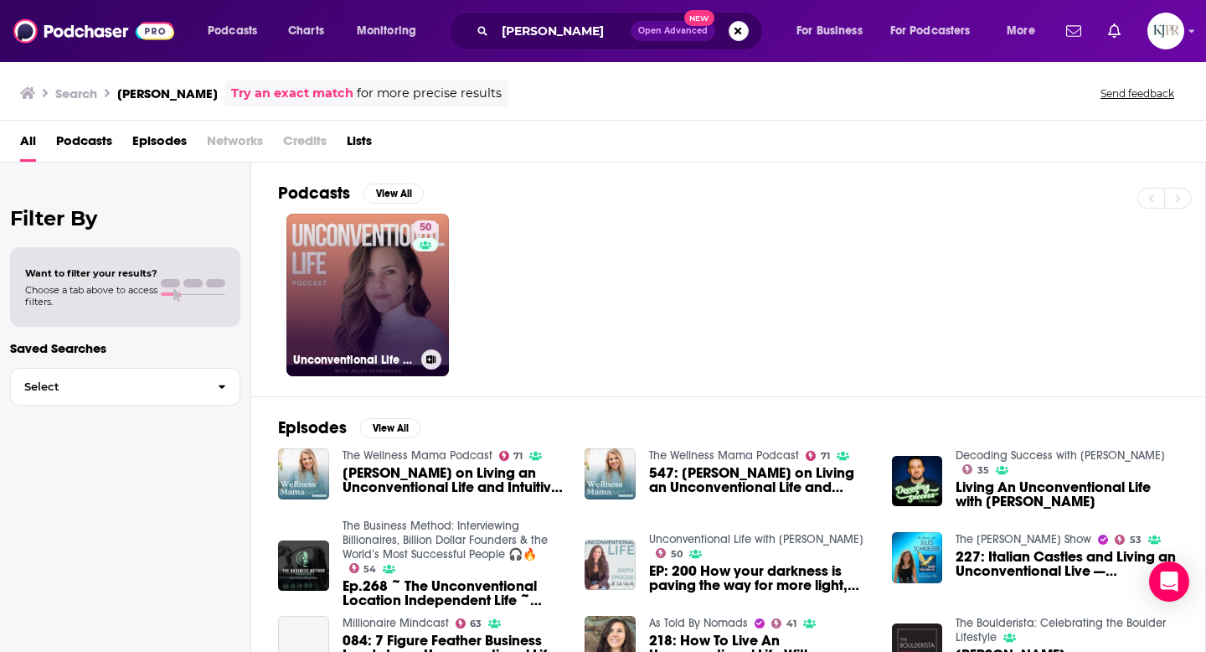
click at [392, 314] on link "50 Unconventional Life with [PERSON_NAME]" at bounding box center [367, 295] width 163 height 163
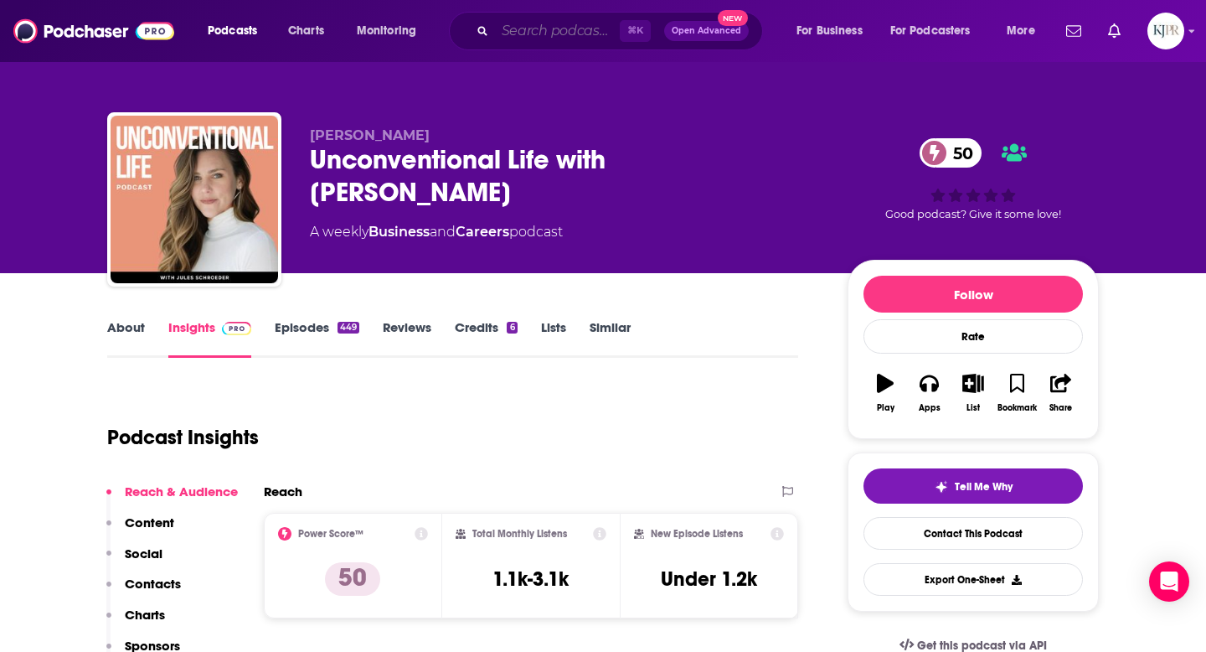
click at [528, 32] on input "Search podcasts, credits, & more..." at bounding box center [557, 31] width 125 height 27
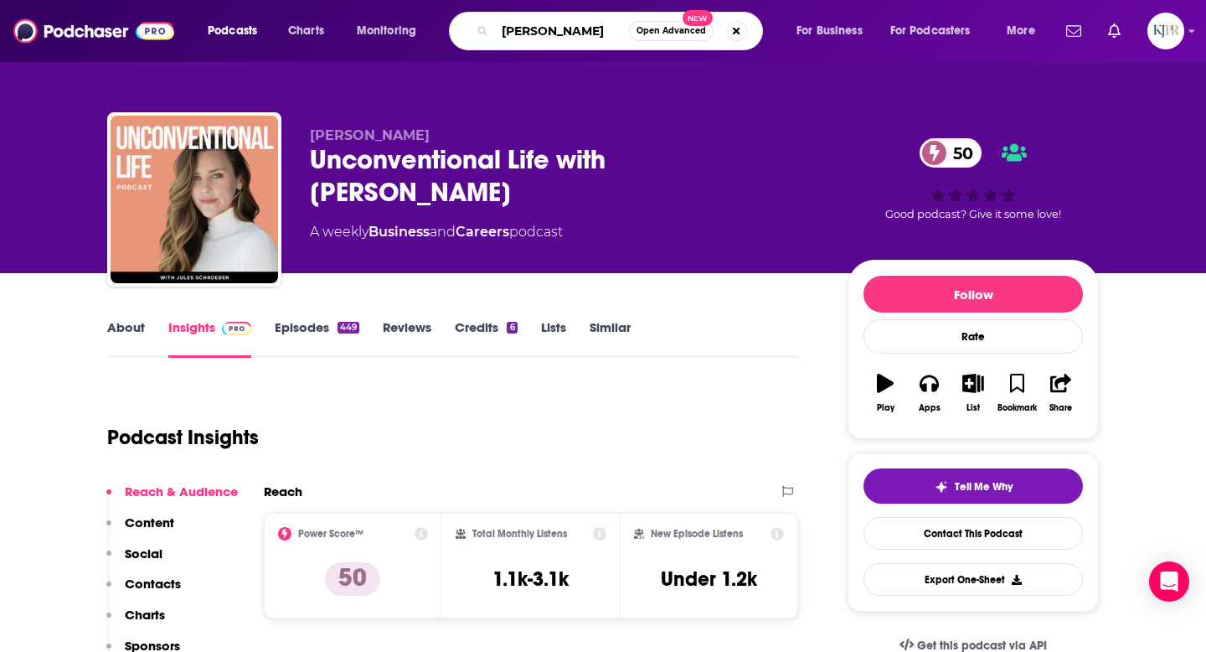
type input "[PERSON_NAME]"
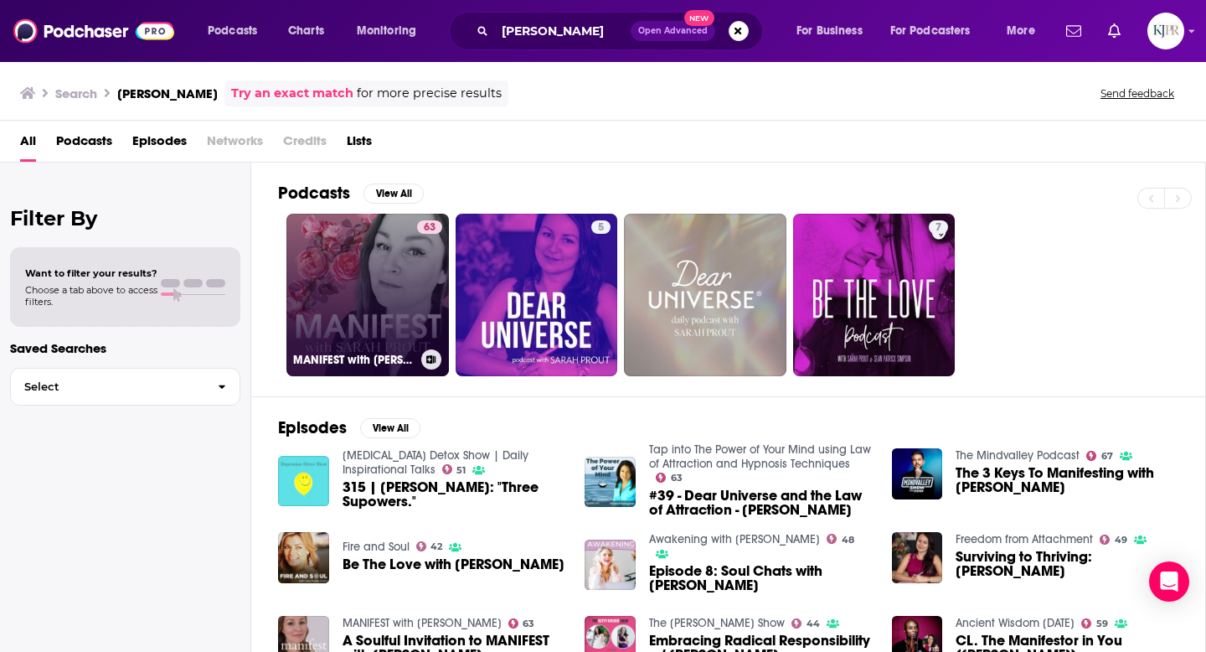
click at [378, 281] on link "63 MANIFEST with [PERSON_NAME]" at bounding box center [367, 295] width 163 height 163
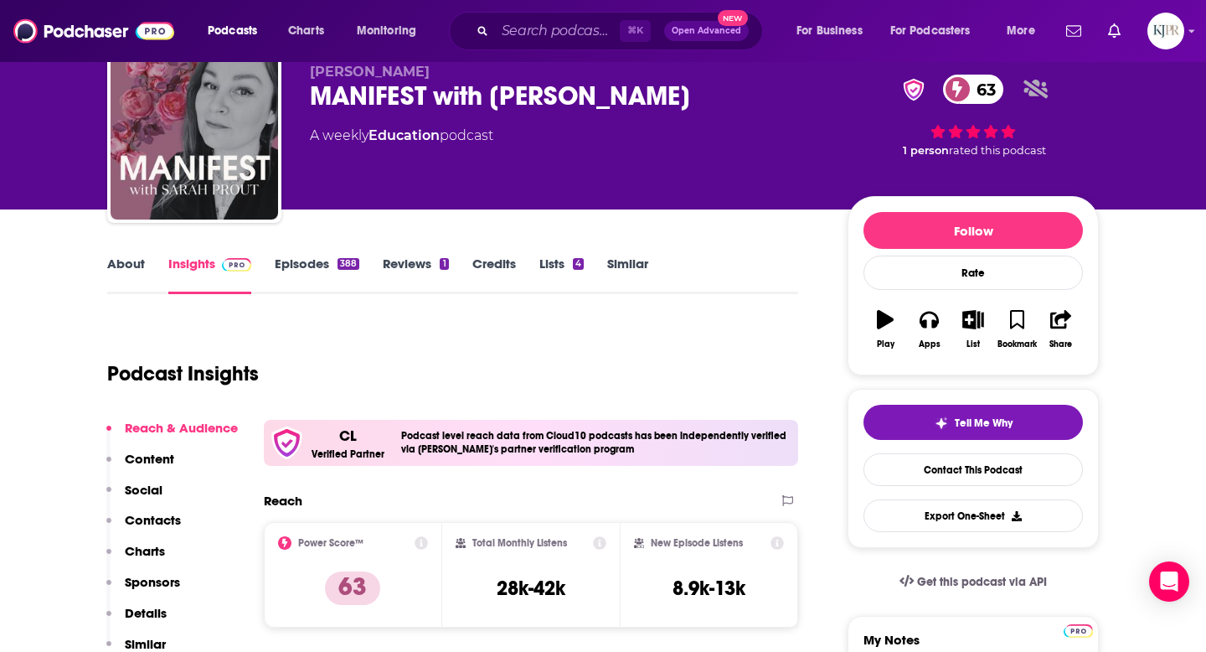
scroll to position [6, 0]
